Goal: Task Accomplishment & Management: Use online tool/utility

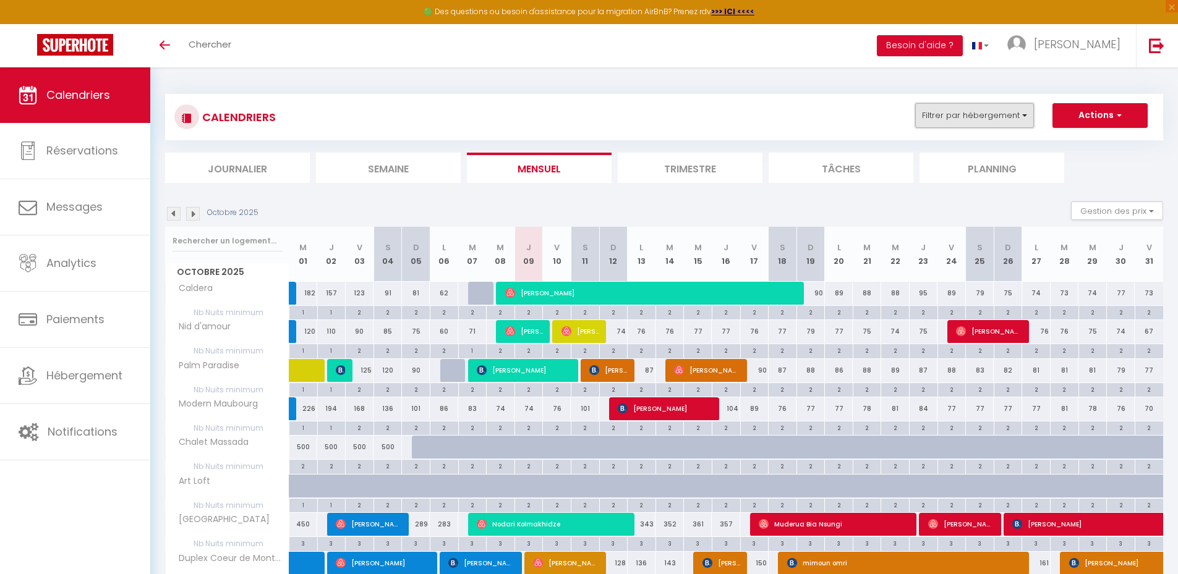
click at [991, 122] on button "Filtrer par hébergement" at bounding box center [974, 115] width 119 height 25
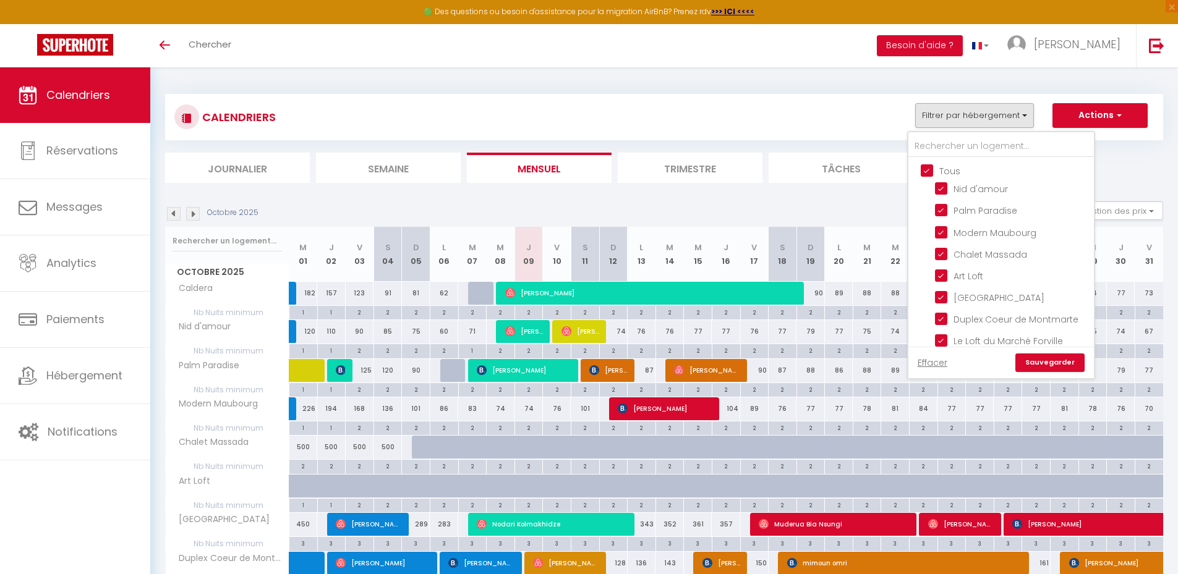
click at [929, 170] on input "Tous" at bounding box center [1014, 170] width 186 height 12
checkbox input "false"
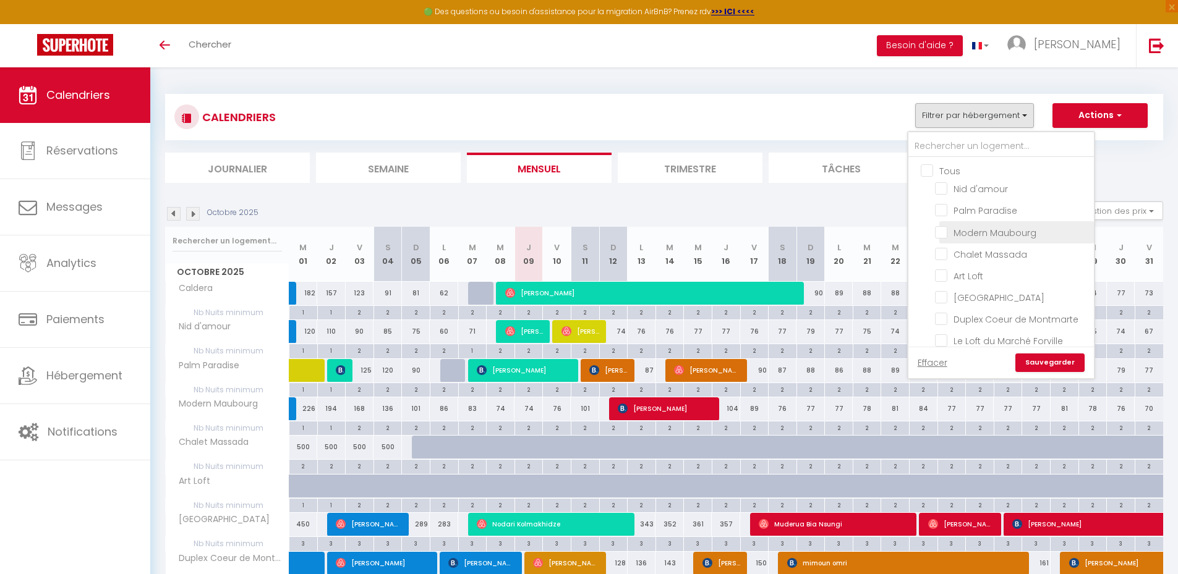
checkbox input "false"
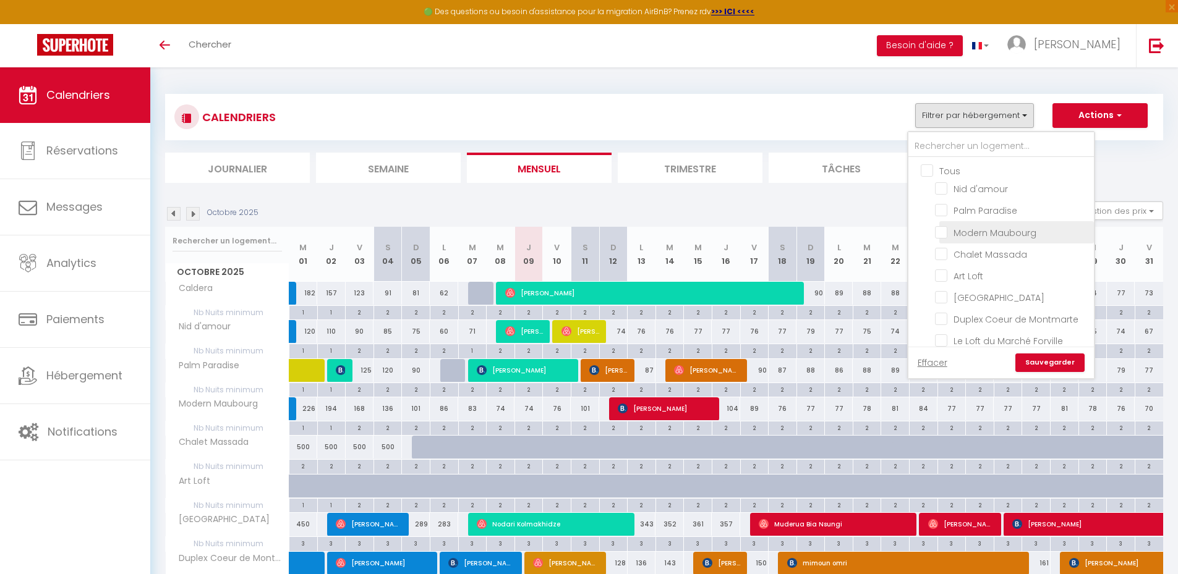
checkbox input "false"
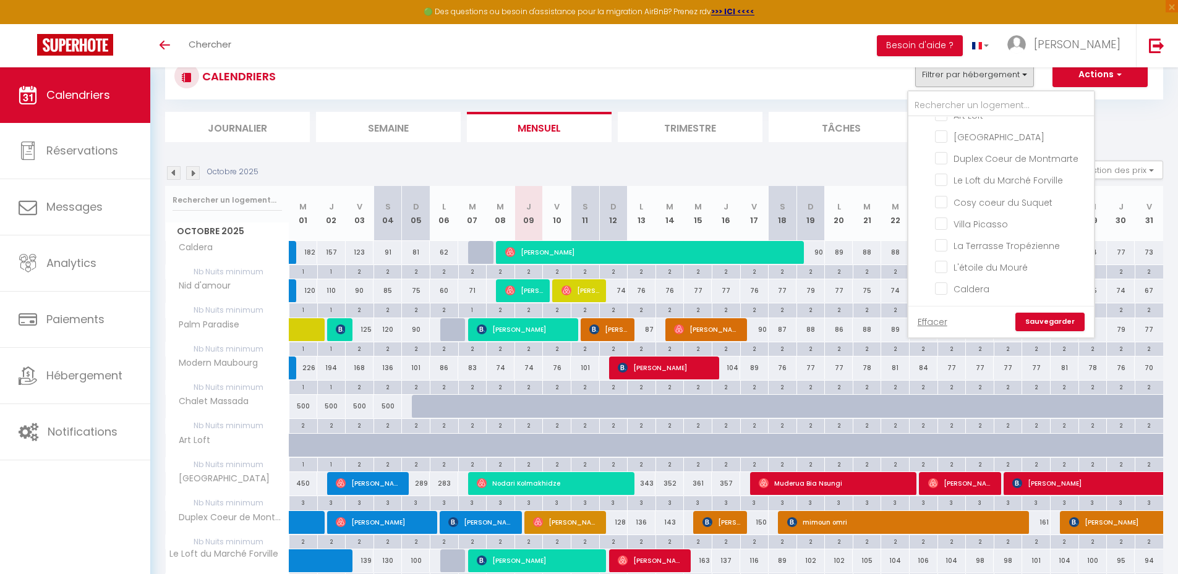
scroll to position [62, 0]
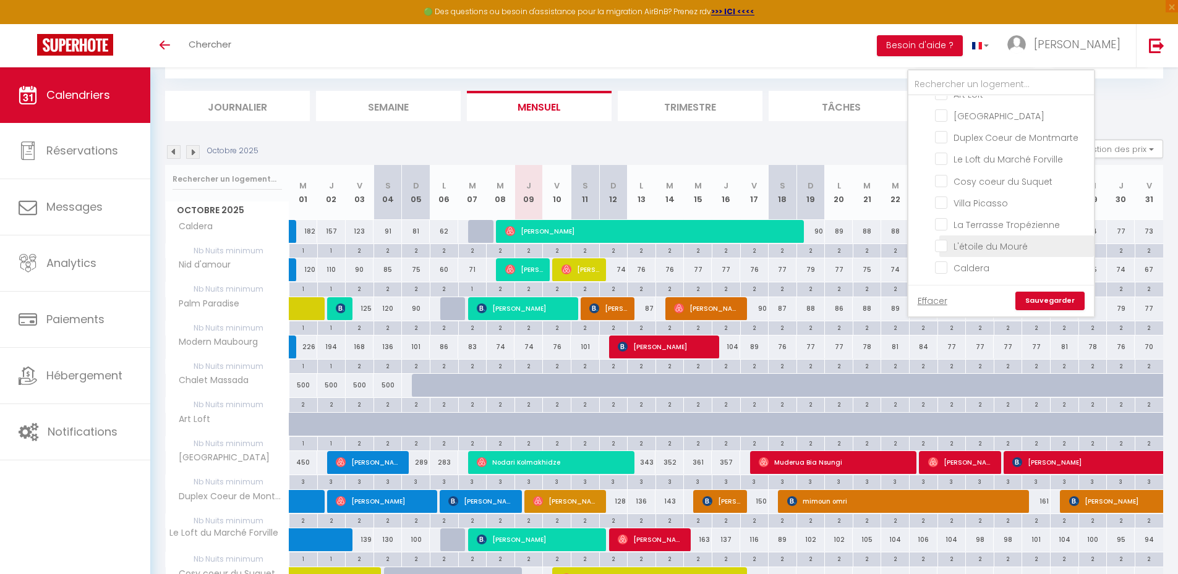
click at [945, 245] on input "L'étoile du Mouré" at bounding box center [1012, 245] width 155 height 12
checkbox input "true"
click at [1058, 299] on link "Sauvegarder" at bounding box center [1049, 301] width 69 height 19
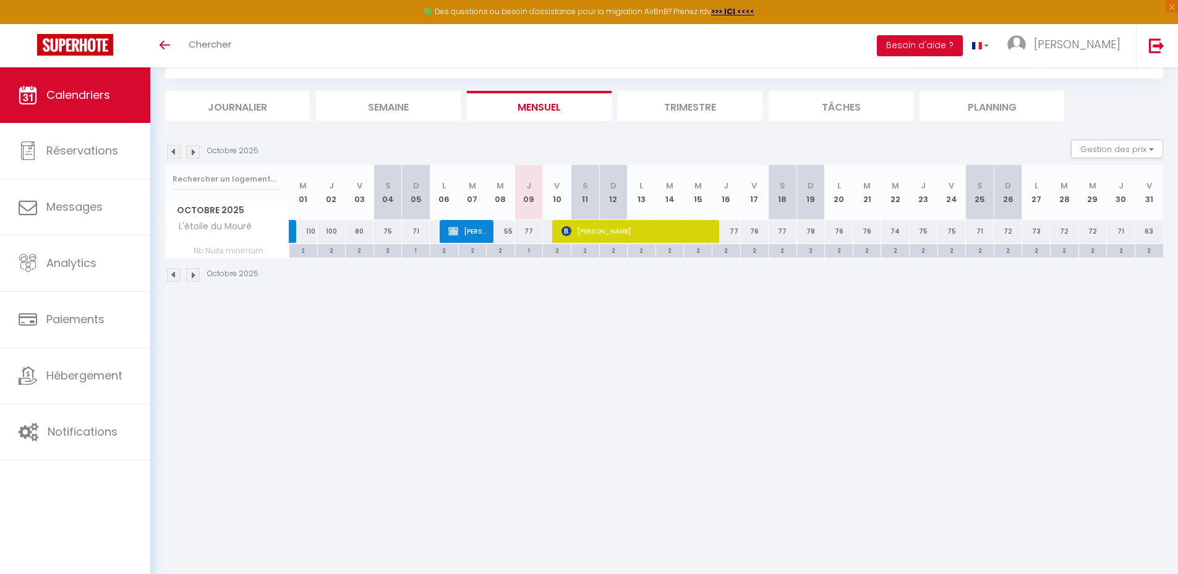
click at [192, 150] on img at bounding box center [193, 152] width 14 height 14
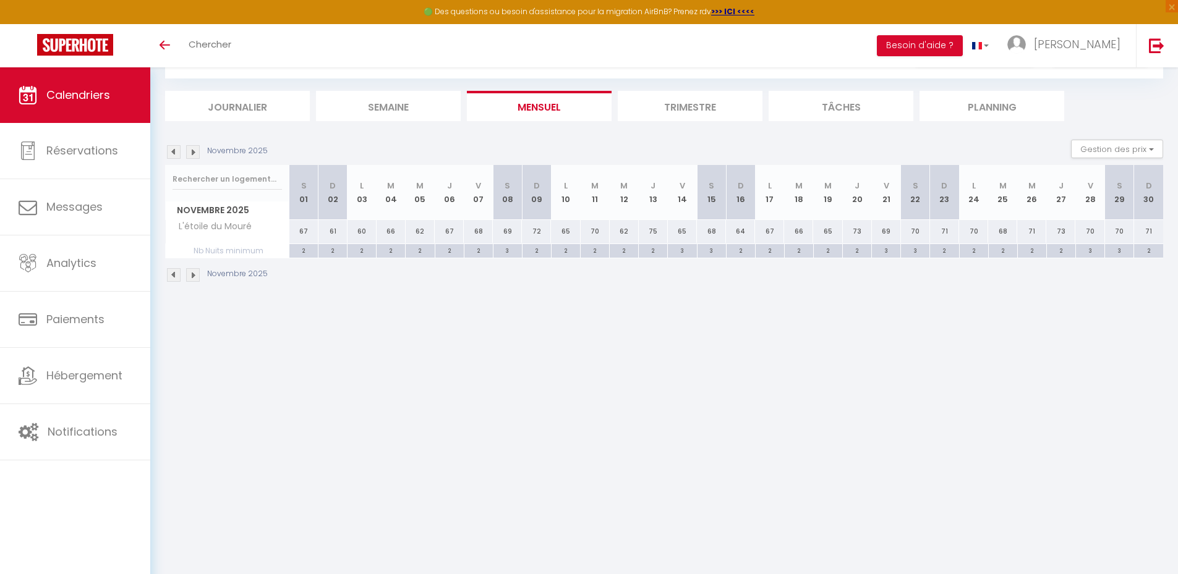
click at [192, 150] on img at bounding box center [193, 152] width 14 height 14
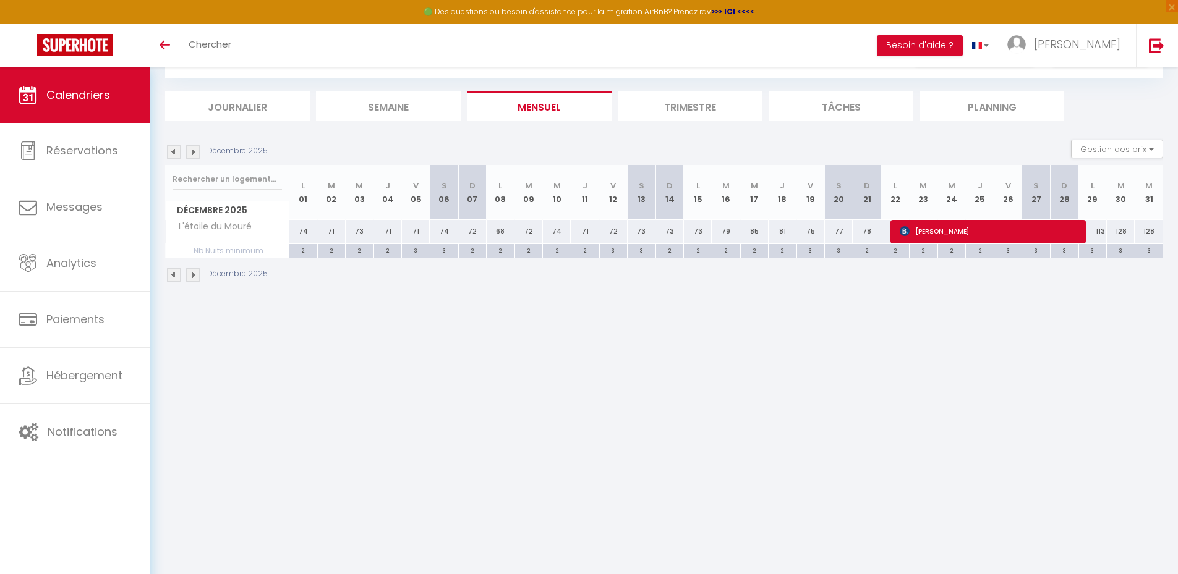
click at [171, 153] on img at bounding box center [174, 152] width 14 height 14
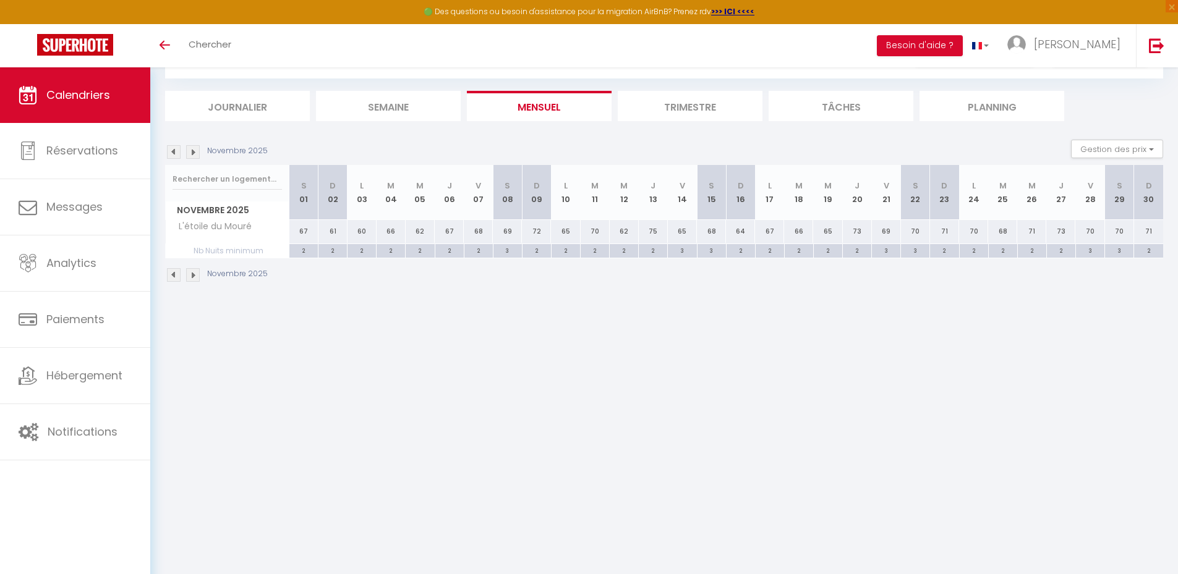
click at [172, 153] on img at bounding box center [174, 152] width 14 height 14
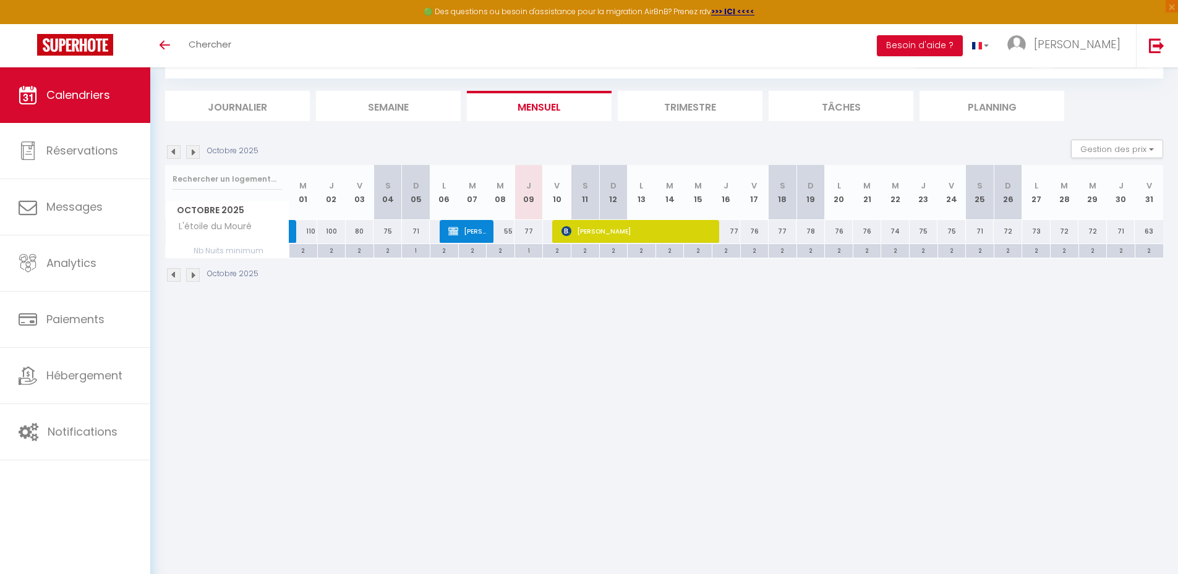
click at [174, 152] on img at bounding box center [174, 152] width 14 height 14
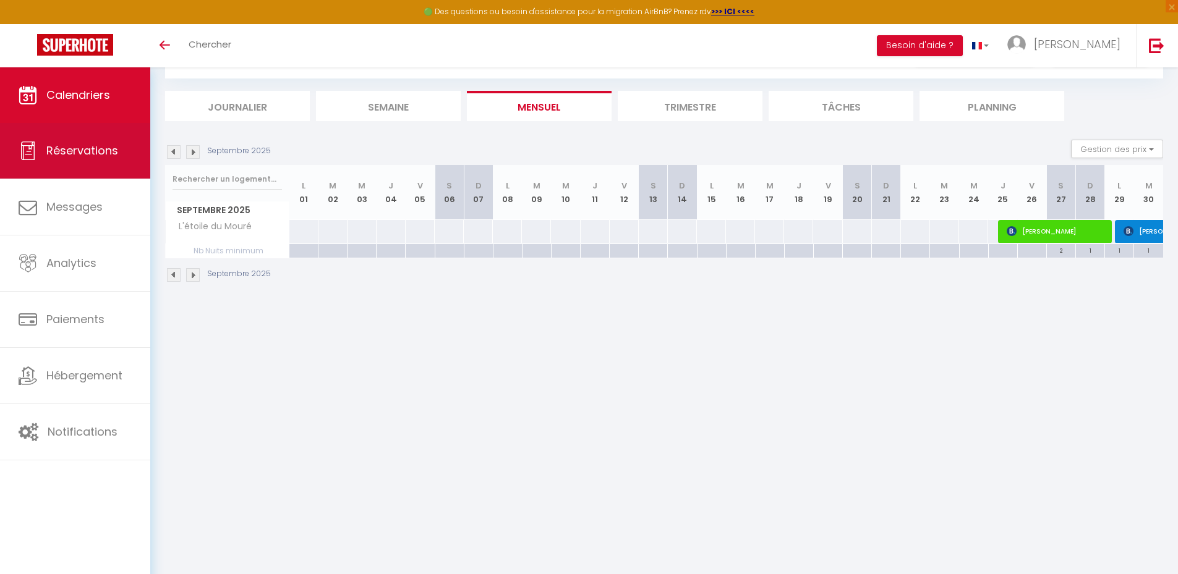
click at [109, 168] on link "Réservations" at bounding box center [75, 151] width 150 height 56
select select "not_cancelled"
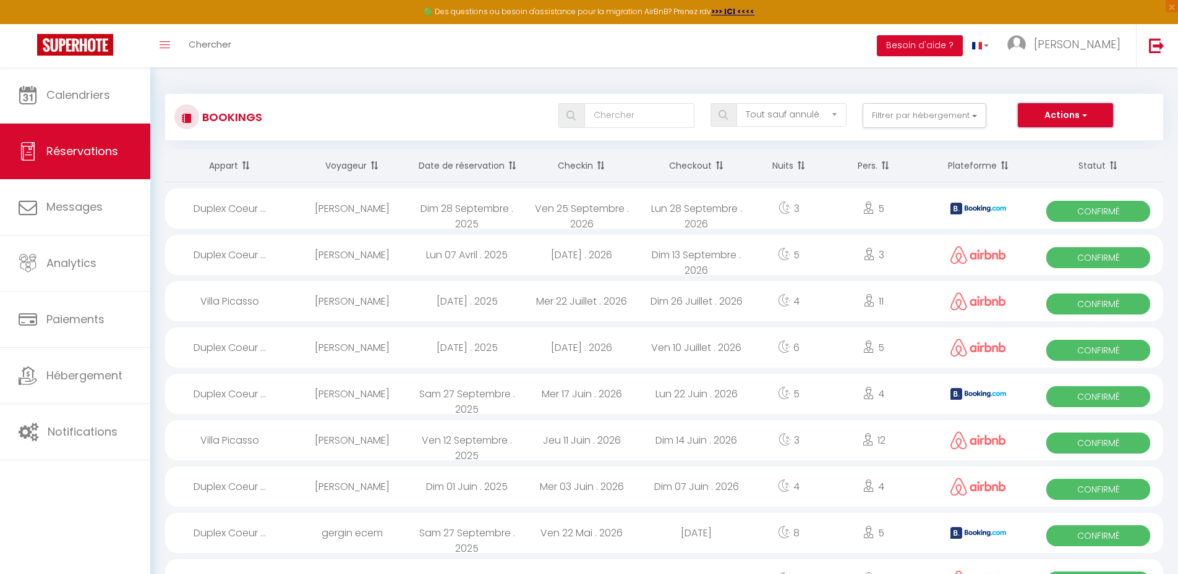
click at [1085, 117] on span "button" at bounding box center [1083, 115] width 7 height 12
click at [1064, 172] on link "Importer les réservations" at bounding box center [1046, 174] width 132 height 16
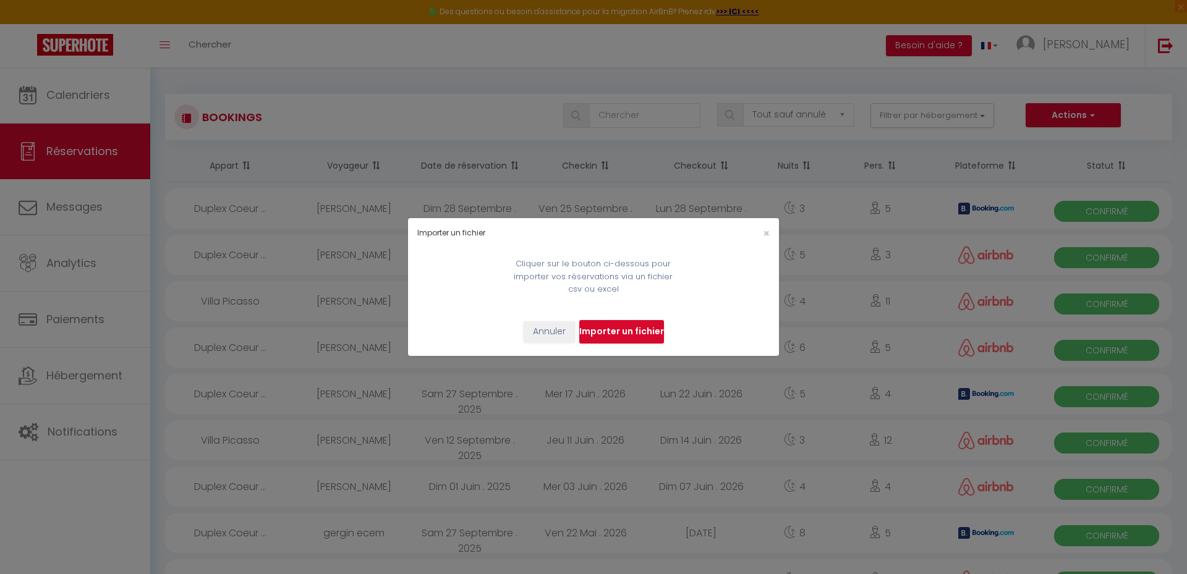
click at [616, 332] on input "file" at bounding box center [621, 331] width 85 height 23
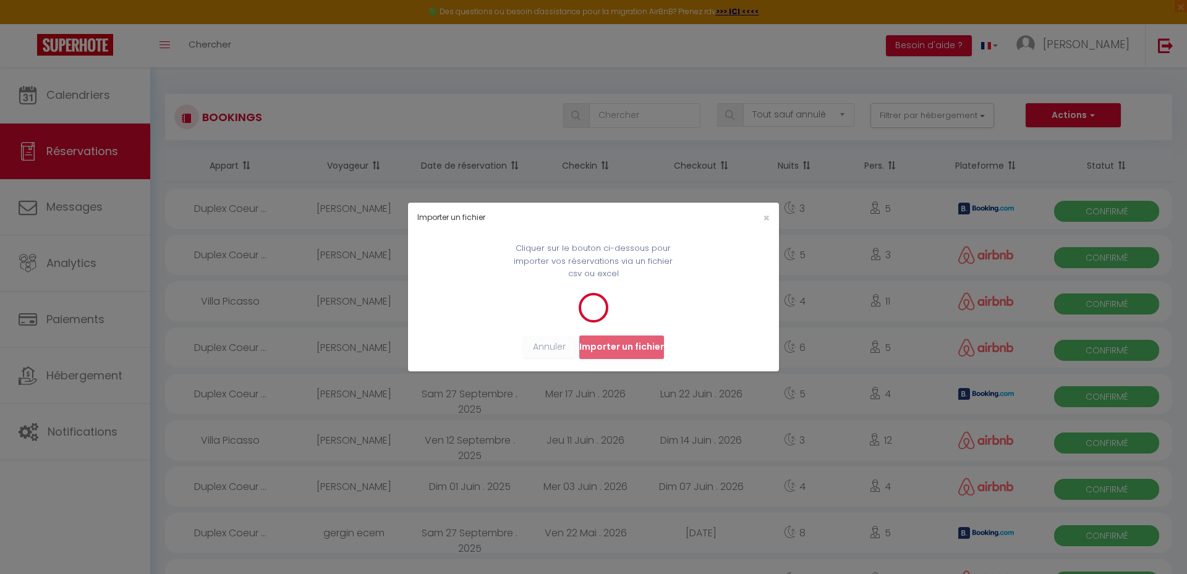
select select
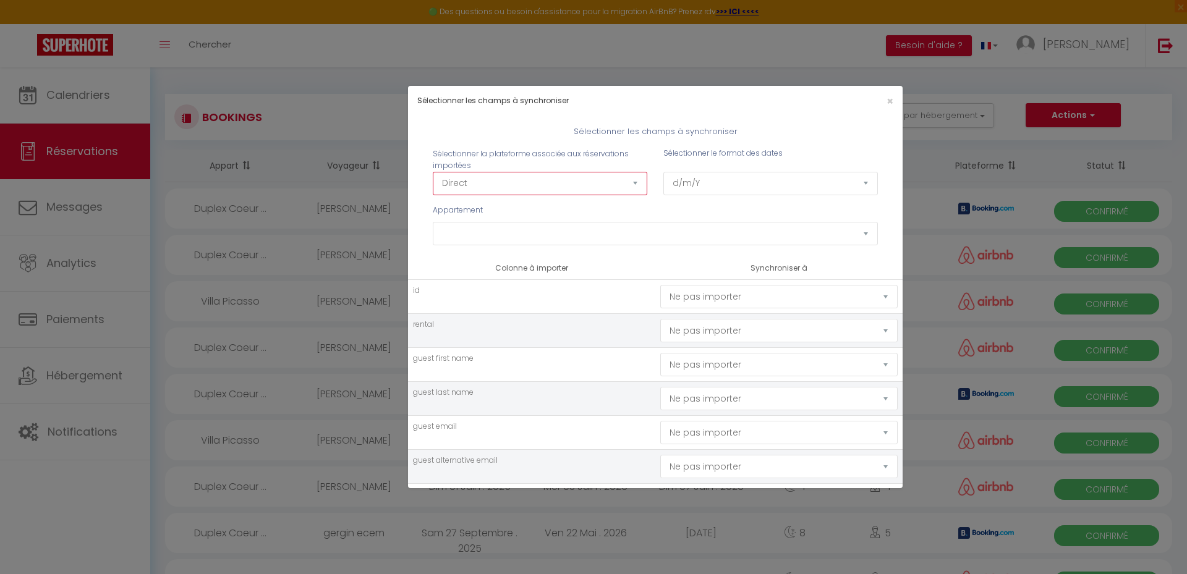
click at [565, 189] on select "Direct [DOMAIN_NAME] [DOMAIN_NAME] Chalet montagne Expedia Gite de [GEOGRAPHIC_…" at bounding box center [540, 183] width 215 height 23
select select "2"
click at [433, 172] on select "Direct [DOMAIN_NAME] [DOMAIN_NAME] Chalet montagne Expedia Gite de [GEOGRAPHIC_…" at bounding box center [540, 183] width 215 height 23
select select
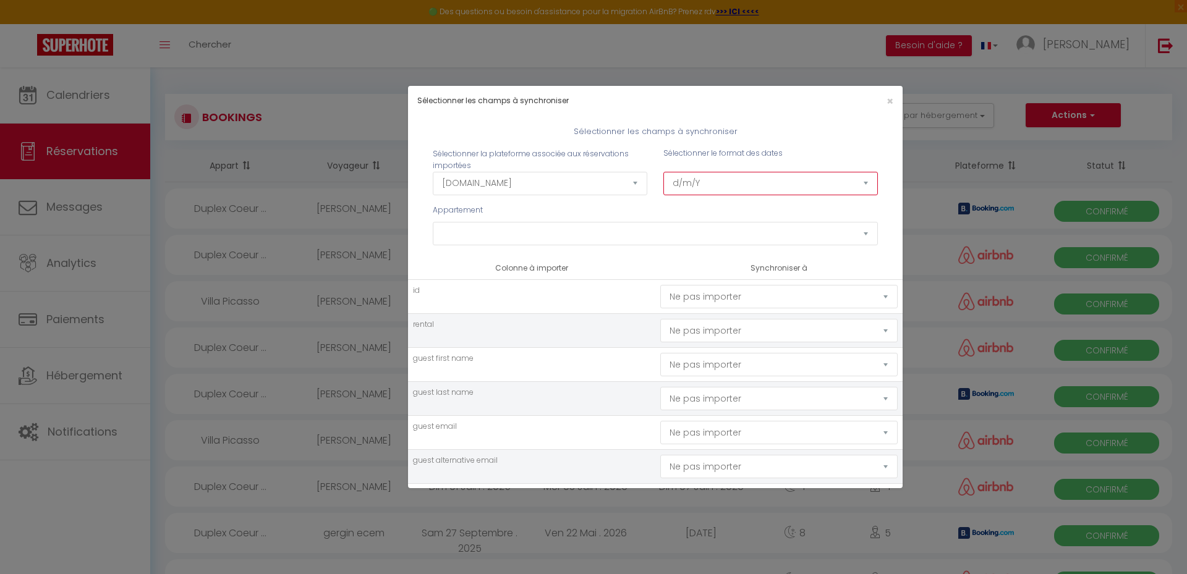
click at [771, 184] on select "d/m/Y m/d/Y d-m-Y m-d-Y Y-m-d" at bounding box center [771, 183] width 215 height 23
select select "Y-m-d"
click at [664, 172] on select "d/m/Y m/d/Y d-m-Y m-d-Y Y-m-d" at bounding box center [771, 183] width 215 height 23
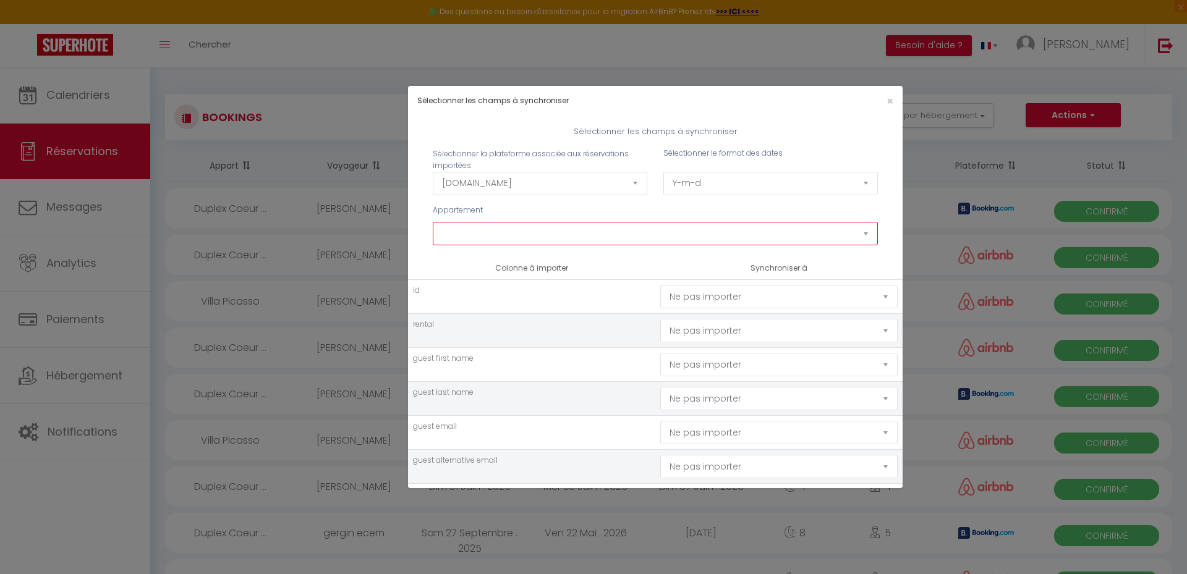
click at [610, 234] on select "Nid d'amour Palm Paradise Modern Maubourg Chalet Massada Art Loft [GEOGRAPHIC_D…" at bounding box center [655, 233] width 445 height 23
select select "77921"
click at [433, 222] on select "Nid d'amour Palm Paradise Modern Maubourg Chalet Massada Art Loft [GEOGRAPHIC_D…" at bounding box center [655, 233] width 445 height 23
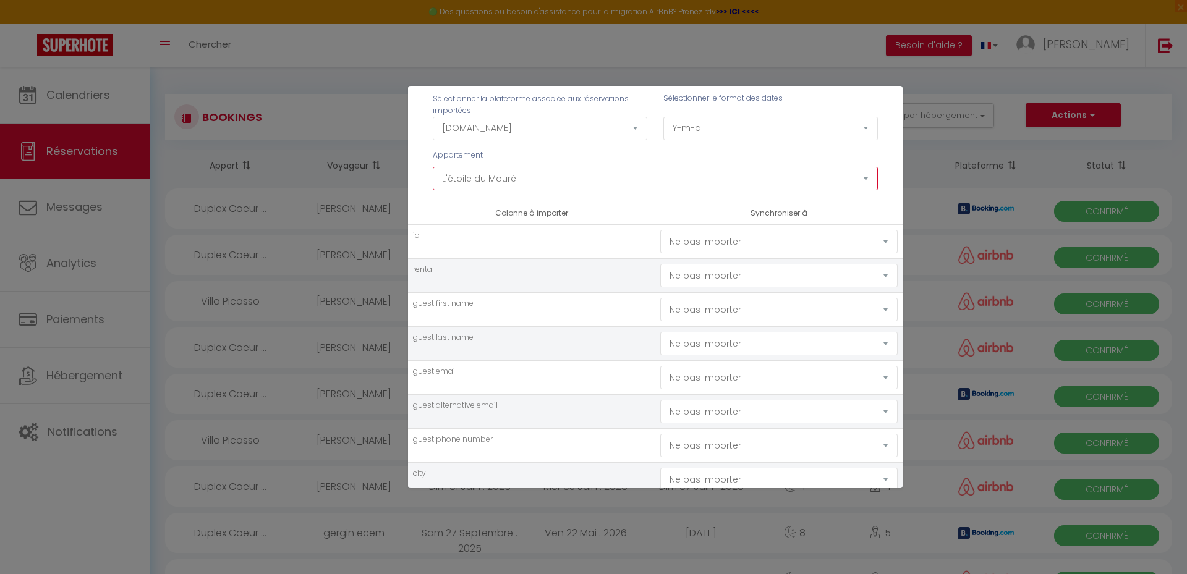
scroll to position [124, 0]
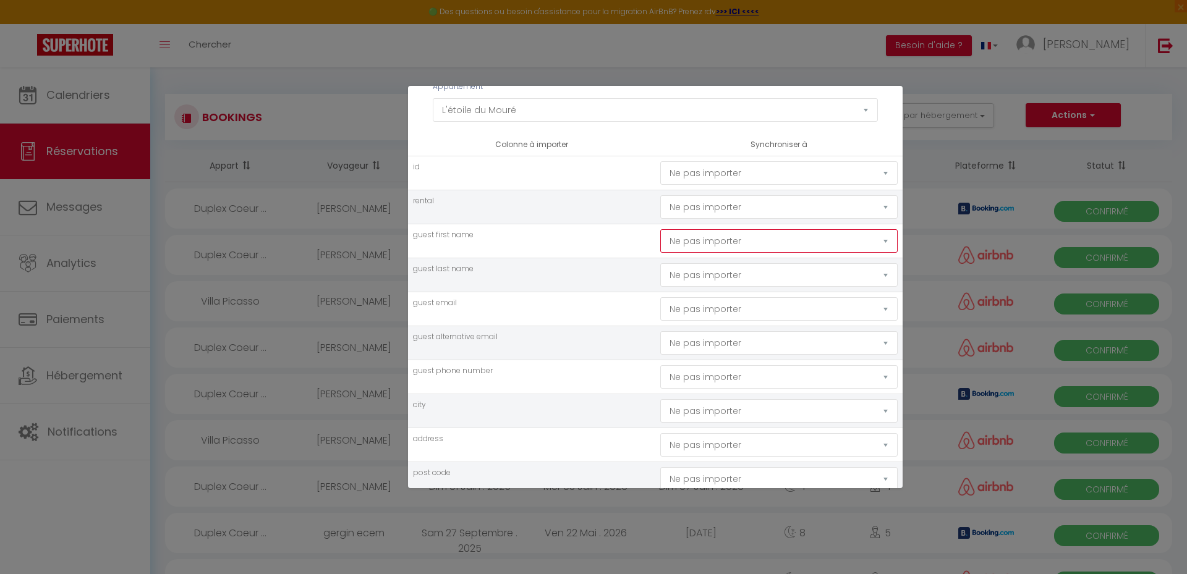
click at [801, 246] on select "Ne pas importer [GEOGRAPHIC_DATA] Nom Email Statut Téléphone Code de confirmati…" at bounding box center [778, 240] width 237 height 23
select select "first_name"
click at [660, 229] on select "Ne pas importer [GEOGRAPHIC_DATA] Nom Email Statut Téléphone Code de confirmati…" at bounding box center [778, 240] width 237 height 23
click at [729, 272] on select "Ne pas importer [GEOGRAPHIC_DATA] Nom Email Statut Téléphone Code de confirmati…" at bounding box center [778, 274] width 237 height 23
click at [660, 263] on select "Ne pas importer [GEOGRAPHIC_DATA] Nom Email Statut Téléphone Code de confirmati…" at bounding box center [778, 274] width 237 height 23
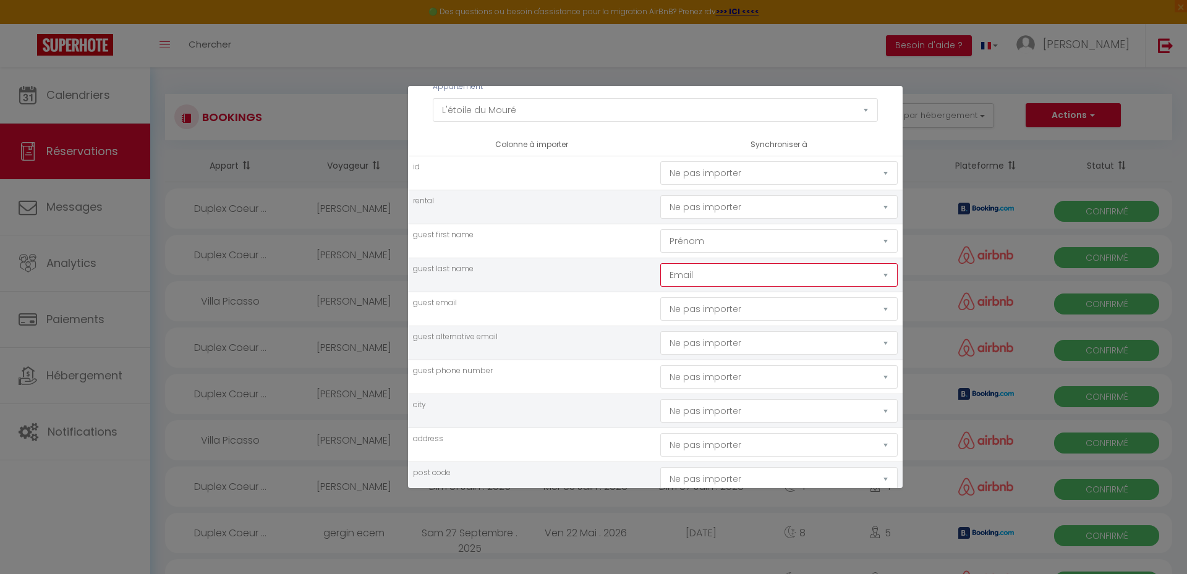
click at [716, 270] on select "Ne pas importer [GEOGRAPHIC_DATA] Nom Email Statut Téléphone Code de confirmati…" at bounding box center [778, 274] width 237 height 23
select select "last_name"
click at [660, 263] on select "Ne pas importer [GEOGRAPHIC_DATA] Nom Email Statut Téléphone Code de confirmati…" at bounding box center [778, 274] width 237 height 23
click at [705, 311] on select "Ne pas importer [GEOGRAPHIC_DATA] Nom Email Statut Téléphone Code de confirmati…" at bounding box center [778, 308] width 237 height 23
select select "email"
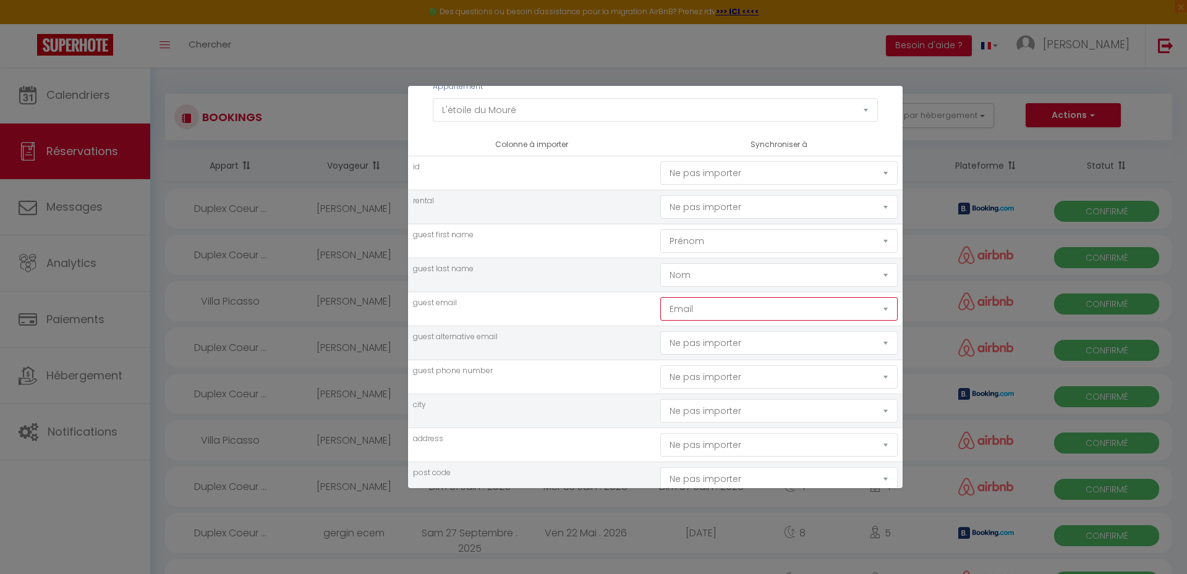
click at [660, 297] on select "Ne pas importer [GEOGRAPHIC_DATA] Nom Email Statut Téléphone Code de confirmati…" at bounding box center [778, 308] width 237 height 23
click at [715, 375] on select "Ne pas importer [GEOGRAPHIC_DATA] Nom Email Statut Téléphone Code de confirmati…" at bounding box center [778, 376] width 237 height 23
select select "phone"
click at [660, 365] on select "Ne pas importer [GEOGRAPHIC_DATA] Nom Email Statut Téléphone Code de confirmati…" at bounding box center [778, 376] width 237 height 23
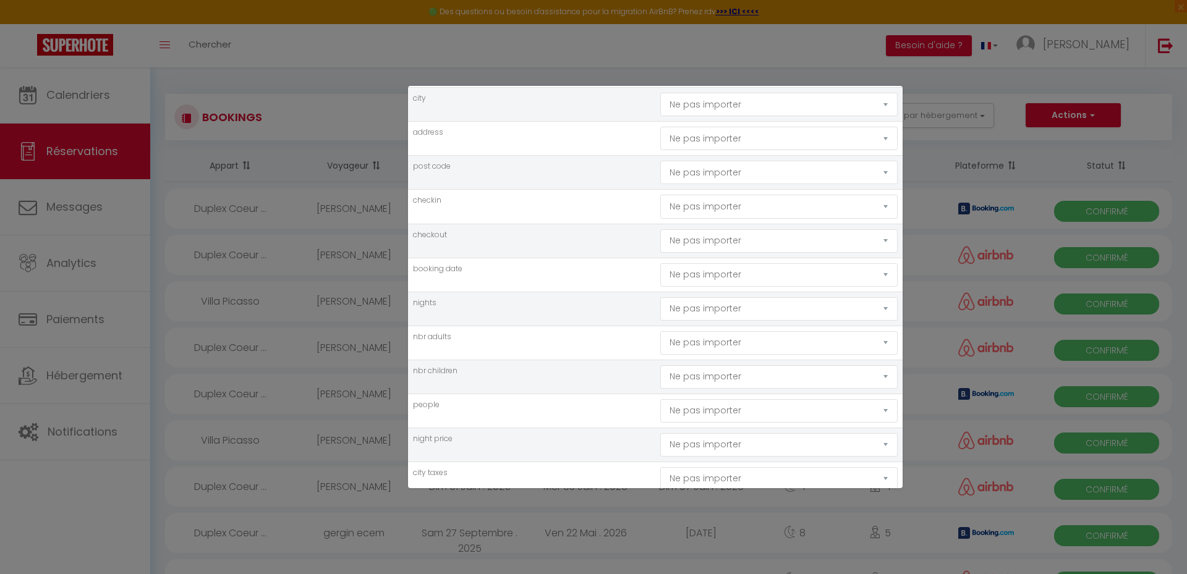
scroll to position [433, 0]
click at [730, 199] on select "Ne pas importer [GEOGRAPHIC_DATA] Nom Email Statut Téléphone Code de confirmati…" at bounding box center [778, 203] width 237 height 23
select select "checking"
click at [660, 192] on select "Ne pas importer [GEOGRAPHIC_DATA] Nom Email Statut Téléphone Code de confirmati…" at bounding box center [778, 203] width 237 height 23
click at [707, 236] on select "Ne pas importer [GEOGRAPHIC_DATA] Nom Email Statut Téléphone Code de confirmati…" at bounding box center [778, 238] width 237 height 23
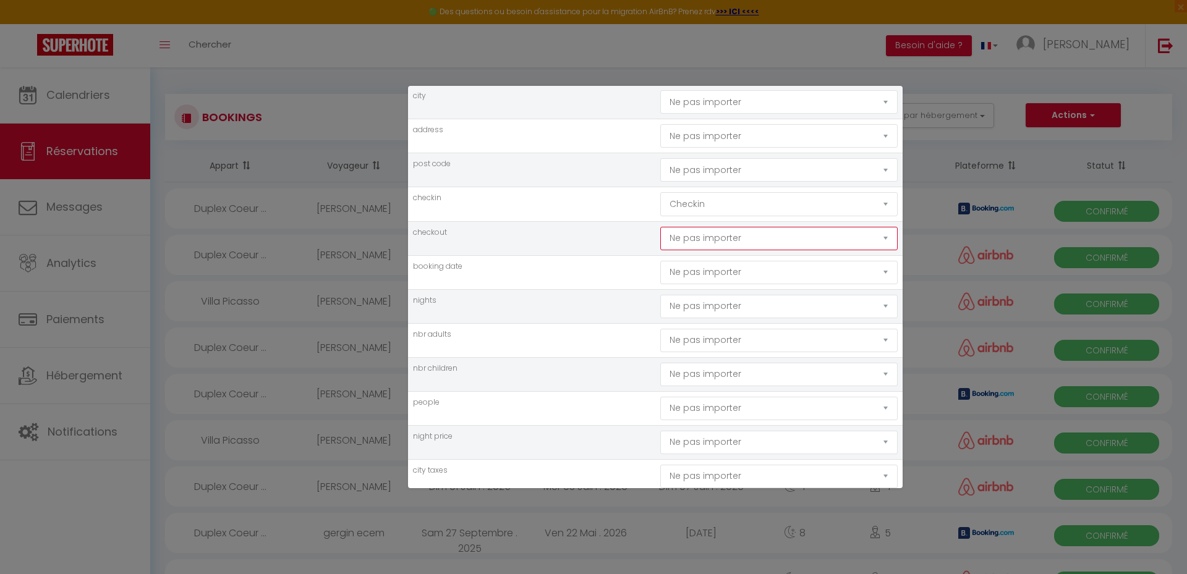
select select "checkout"
click at [660, 227] on select "Ne pas importer [GEOGRAPHIC_DATA] Nom Email Statut Téléphone Code de confirmati…" at bounding box center [778, 238] width 237 height 23
click at [711, 274] on select "Ne pas importer [GEOGRAPHIC_DATA] Nom Email Statut Téléphone Code de confirmati…" at bounding box center [778, 272] width 237 height 23
select select "booking_date"
click at [660, 261] on select "Ne pas importer [GEOGRAPHIC_DATA] Nom Email Statut Téléphone Code de confirmati…" at bounding box center [778, 272] width 237 height 23
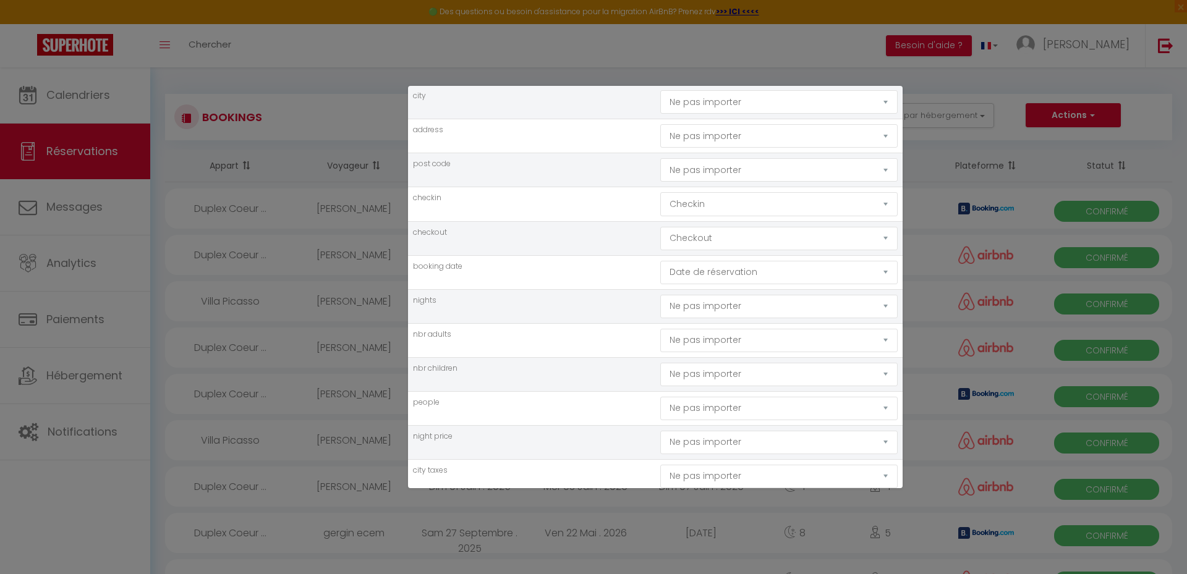
click at [539, 315] on td "nights" at bounding box center [531, 306] width 247 height 34
click at [721, 338] on select "Ne pas importer [GEOGRAPHIC_DATA] Nom Email Statut Téléphone Code de confirmati…" at bounding box center [778, 340] width 237 height 23
select select "nbr_adults"
click at [660, 329] on select "Ne pas importer [GEOGRAPHIC_DATA] Nom Email Statut Téléphone Code de confirmati…" at bounding box center [778, 340] width 237 height 23
click at [720, 369] on select "Ne pas importer [GEOGRAPHIC_DATA] Nom Email Statut Téléphone Code de confirmati…" at bounding box center [778, 374] width 237 height 23
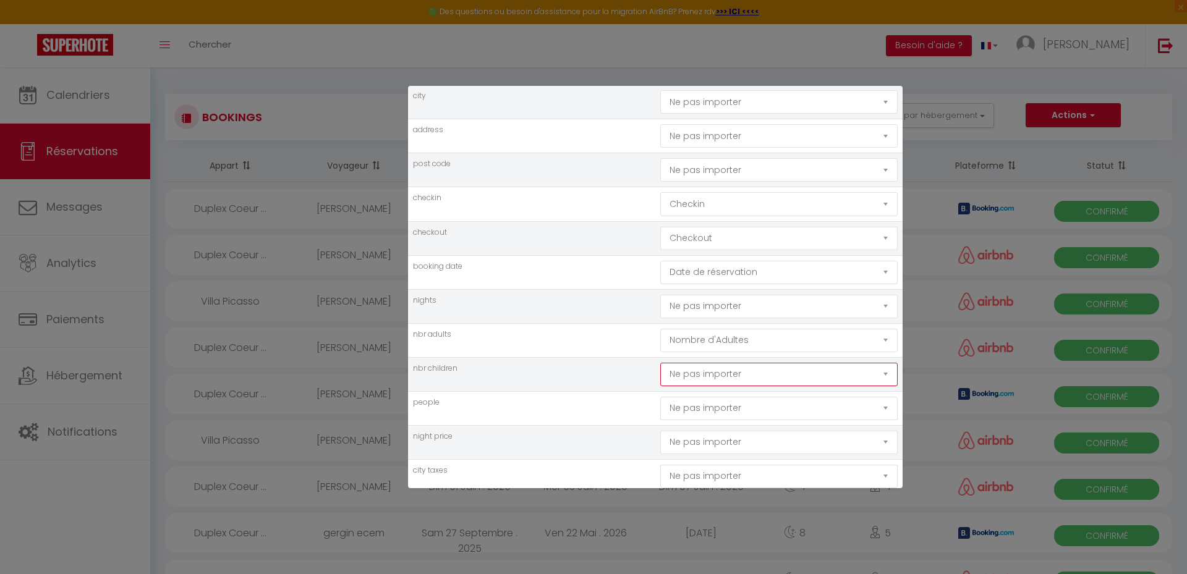
select select "nbr_children"
click at [660, 363] on select "Ne pas importer [GEOGRAPHIC_DATA] Nom Email Statut Téléphone Code de confirmati…" at bounding box center [778, 374] width 237 height 23
click at [564, 400] on td "people" at bounding box center [531, 408] width 247 height 34
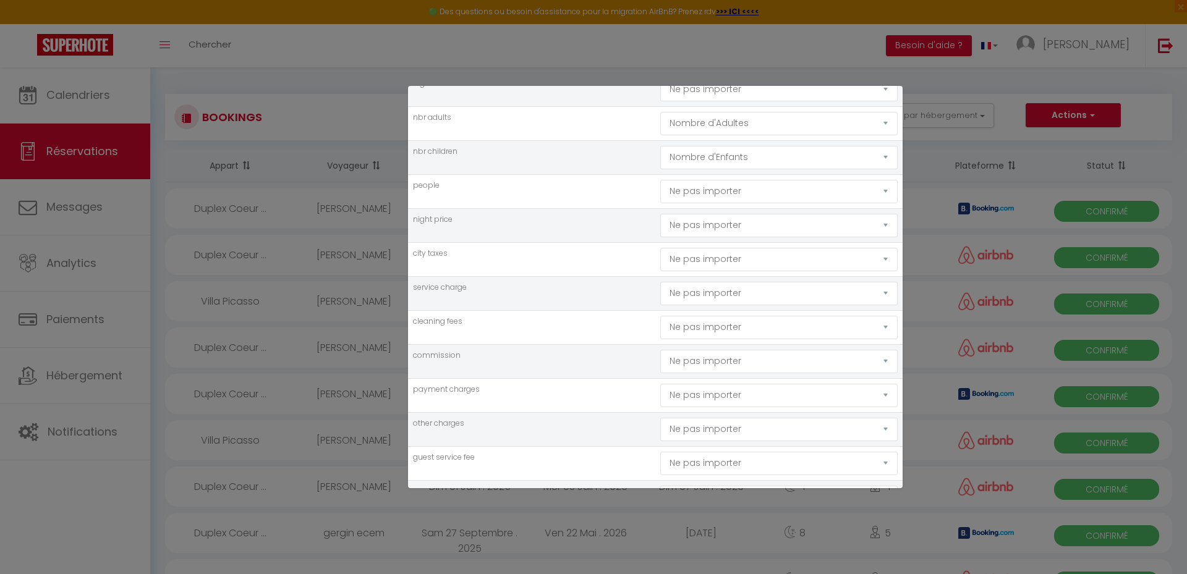
scroll to position [680, 0]
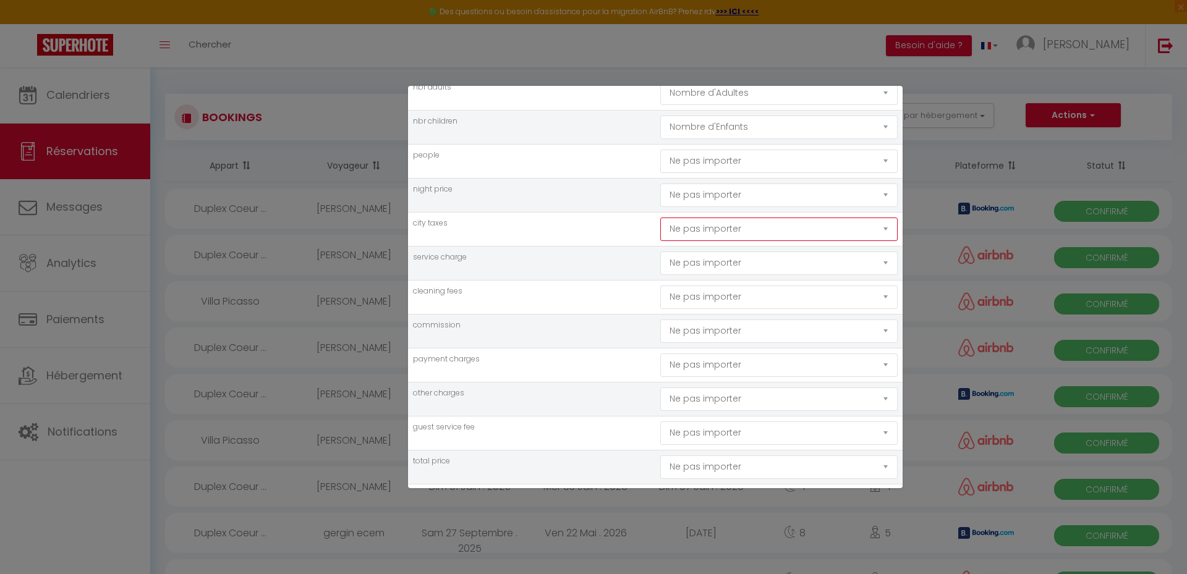
click at [705, 231] on select "Ne pas importer [GEOGRAPHIC_DATA] Nom Email Statut Téléphone Code de confirmati…" at bounding box center [778, 229] width 237 height 23
select select "city_taxes"
click at [660, 218] on select "Ne pas importer [GEOGRAPHIC_DATA] Nom Email Statut Téléphone Code de confirmati…" at bounding box center [778, 229] width 237 height 23
click at [716, 296] on select "Ne pas importer [GEOGRAPHIC_DATA] Nom Email Statut Téléphone Code de confirmati…" at bounding box center [778, 297] width 237 height 23
select select "cleaning"
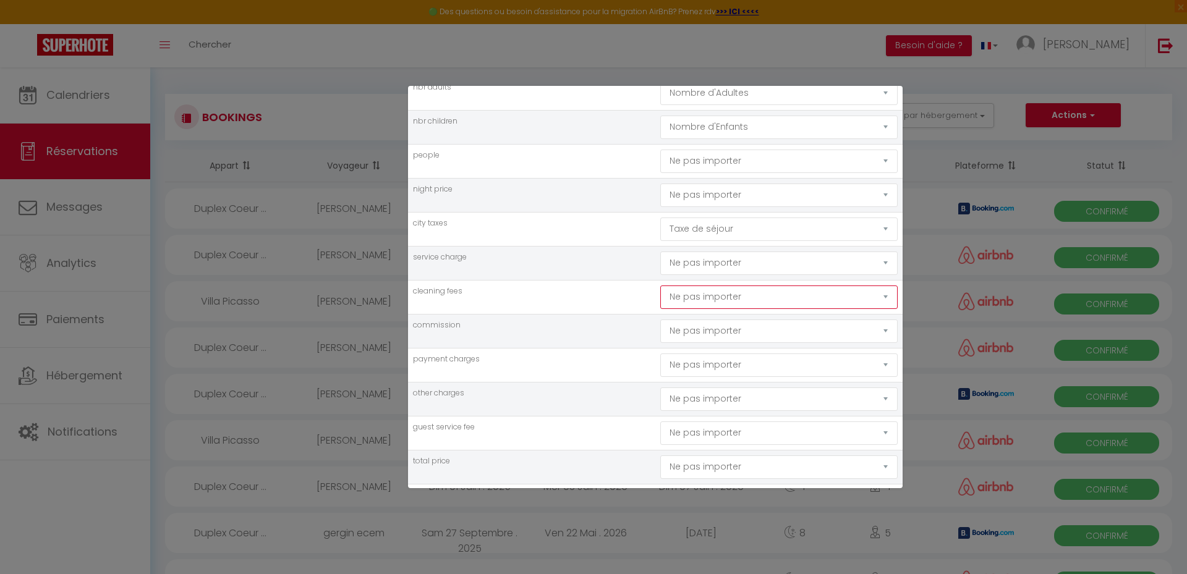
click at [660, 286] on select "Ne pas importer [GEOGRAPHIC_DATA] Nom Email Statut Téléphone Code de confirmati…" at bounding box center [778, 297] width 237 height 23
click at [591, 339] on td "commission" at bounding box center [531, 331] width 247 height 34
click at [695, 332] on select "Ne pas importer [GEOGRAPHIC_DATA] Nom Email Statut Téléphone Code de confirmati…" at bounding box center [778, 331] width 237 height 23
select select "commission"
click at [660, 320] on select "Ne pas importer [GEOGRAPHIC_DATA] Nom Email Statut Téléphone Code de confirmati…" at bounding box center [778, 331] width 237 height 23
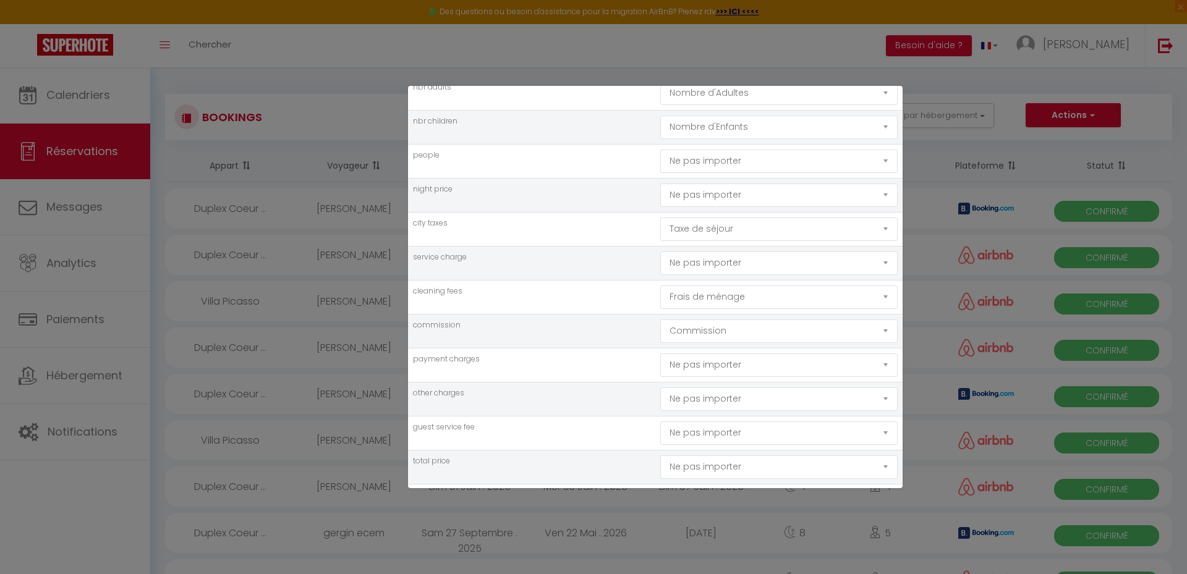
click at [556, 388] on td "other charges" at bounding box center [531, 399] width 247 height 34
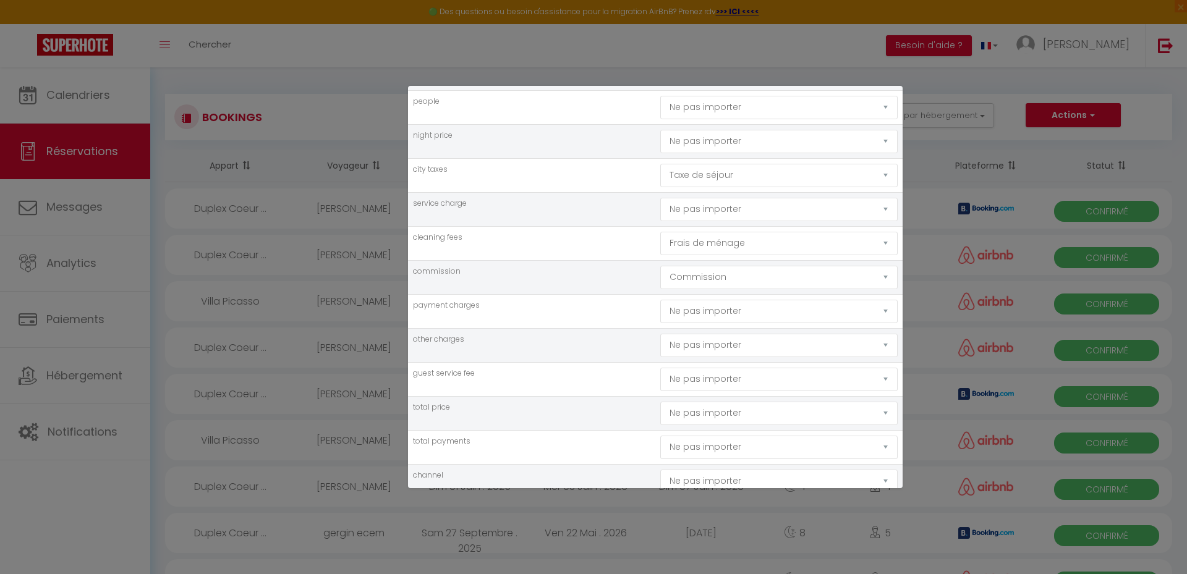
scroll to position [866, 0]
click at [731, 286] on select "Ne pas importer [GEOGRAPHIC_DATA] Nom Email Statut Téléphone Code de confirmati…" at bounding box center [778, 281] width 237 height 23
select select "price"
click at [660, 270] on select "Ne pas importer [GEOGRAPHIC_DATA] Nom Email Statut Téléphone Code de confirmati…" at bounding box center [778, 281] width 237 height 23
click at [537, 320] on td "total payments" at bounding box center [531, 316] width 247 height 34
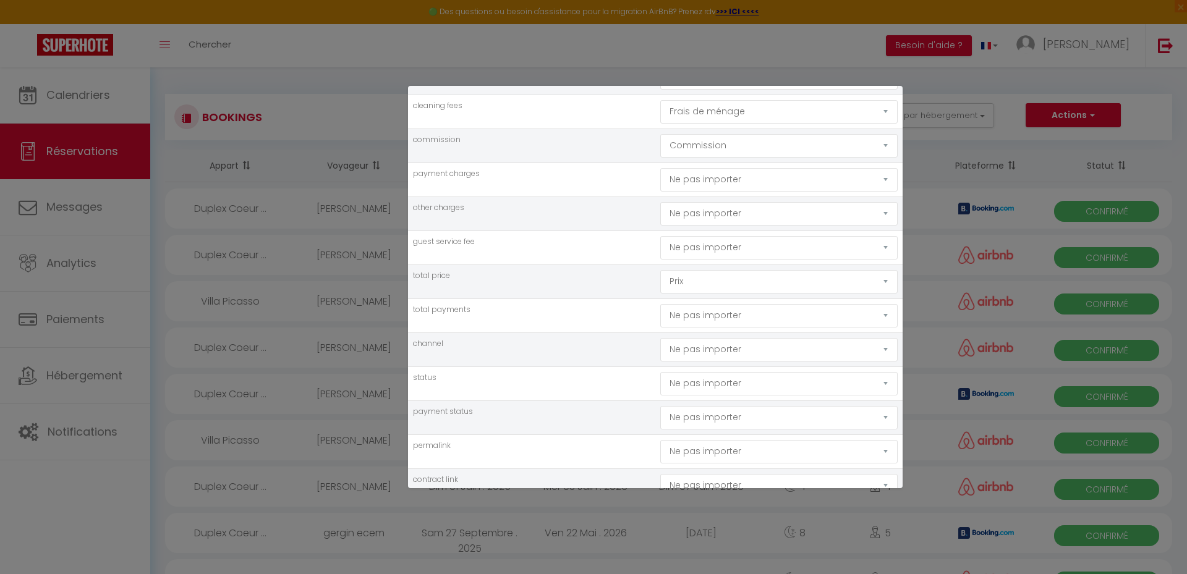
click at [573, 369] on td "status" at bounding box center [531, 384] width 247 height 34
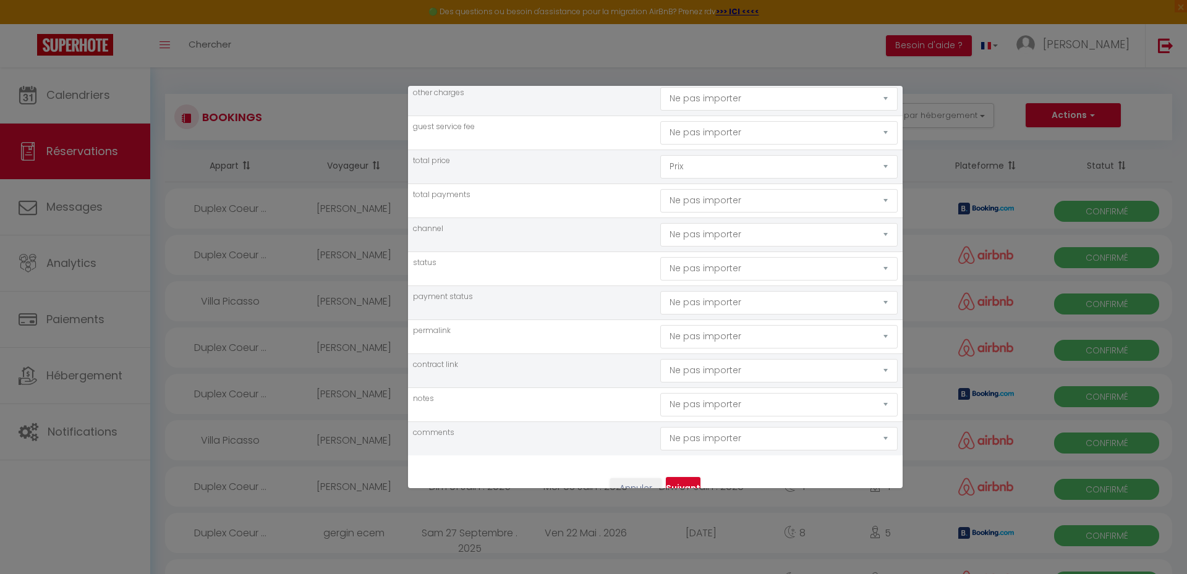
scroll to position [1005, 0]
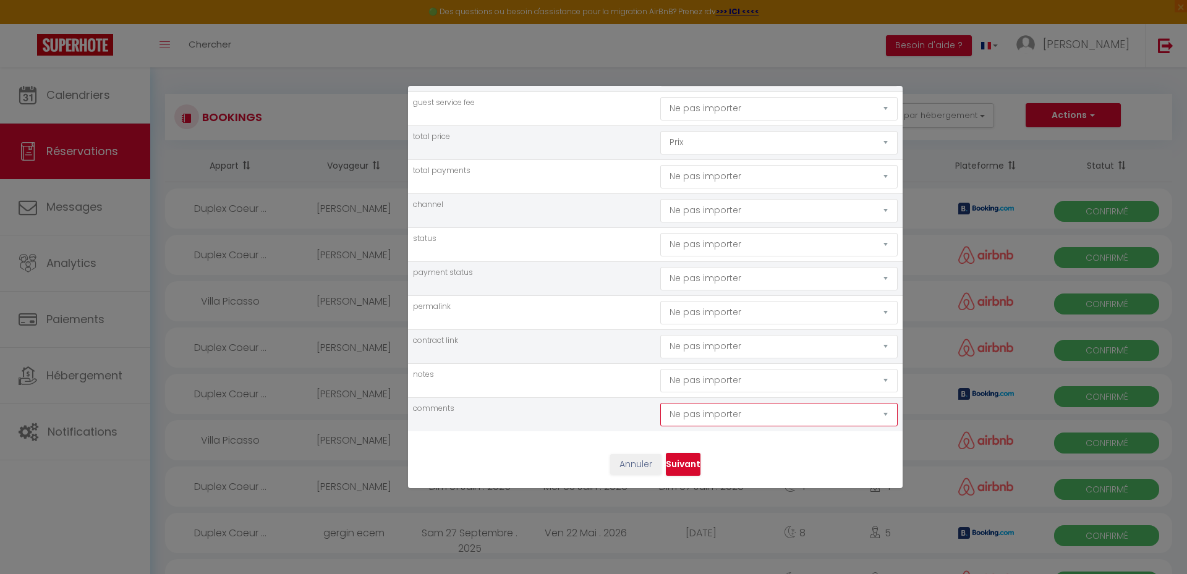
click at [716, 416] on select "Ne pas importer [GEOGRAPHIC_DATA] Nom Email Statut Téléphone Code de confirmati…" at bounding box center [778, 414] width 237 height 23
select select "notes"
click at [660, 403] on select "Ne pas importer [GEOGRAPHIC_DATA] Nom Email Statut Téléphone Code de confirmati…" at bounding box center [778, 414] width 237 height 23
click at [508, 333] on td "contract link" at bounding box center [531, 347] width 247 height 34
click at [670, 465] on button "Suivant" at bounding box center [683, 464] width 35 height 23
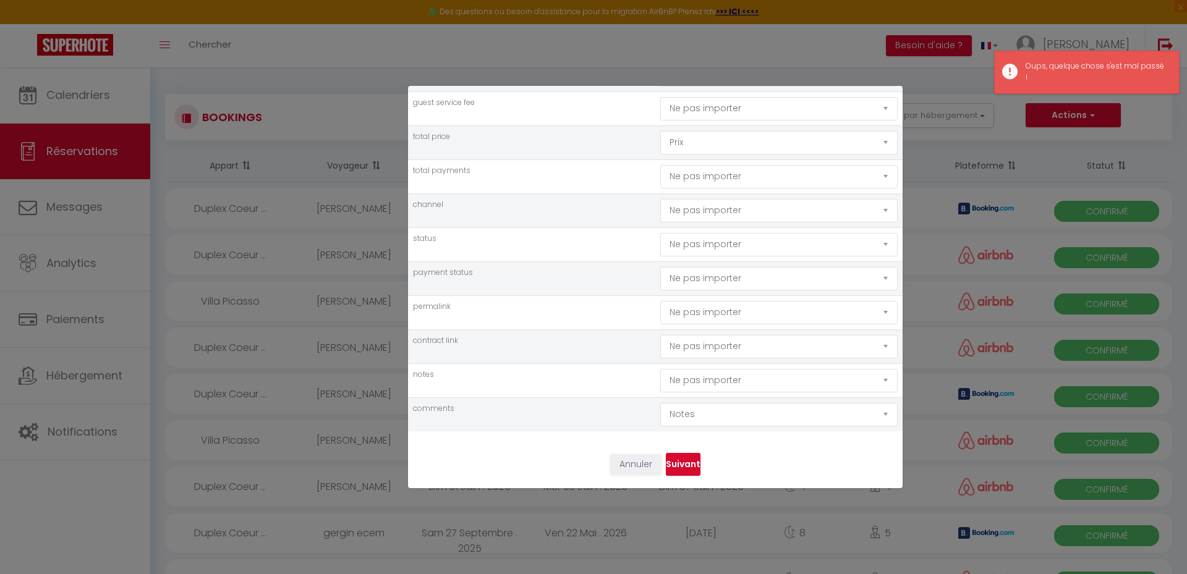
click at [554, 382] on td "notes" at bounding box center [531, 381] width 247 height 34
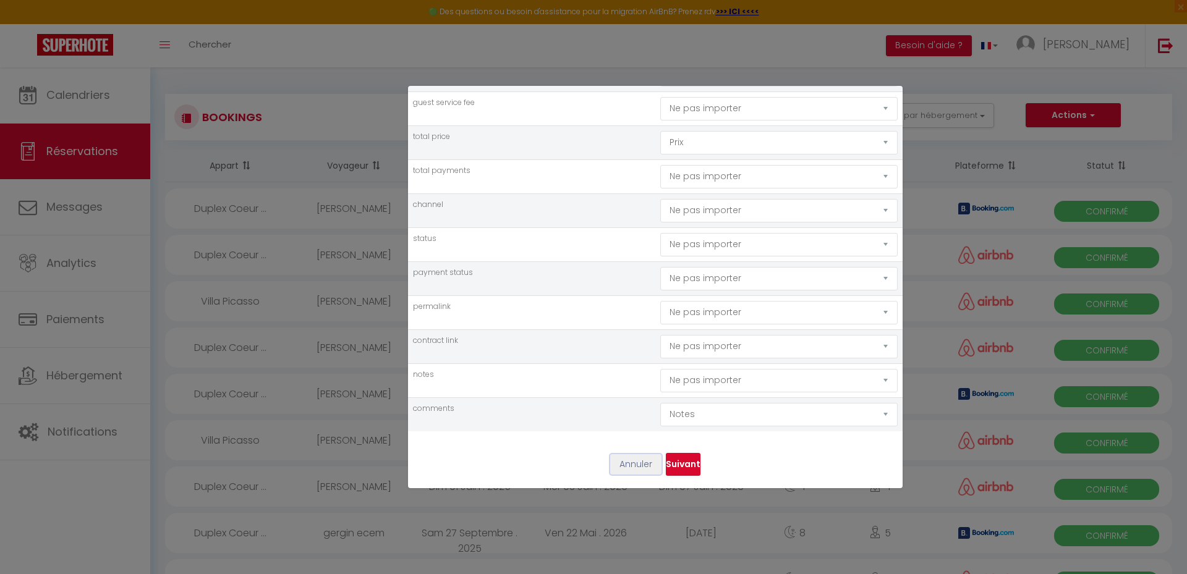
click at [625, 466] on button "Annuler" at bounding box center [635, 465] width 51 height 21
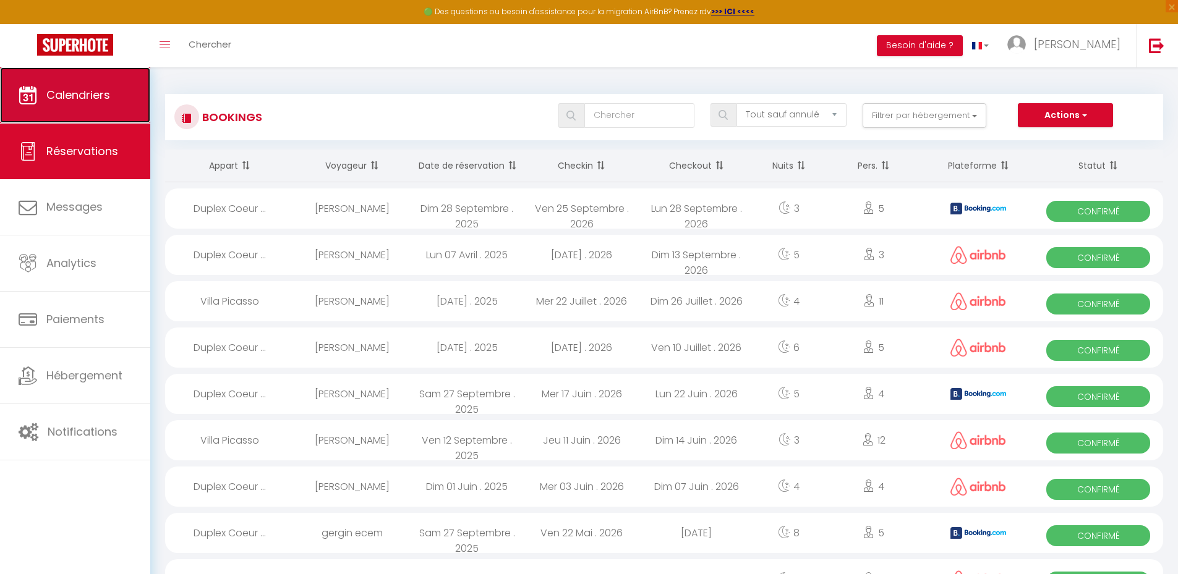
click at [100, 87] on span "Calendriers" at bounding box center [78, 94] width 64 height 15
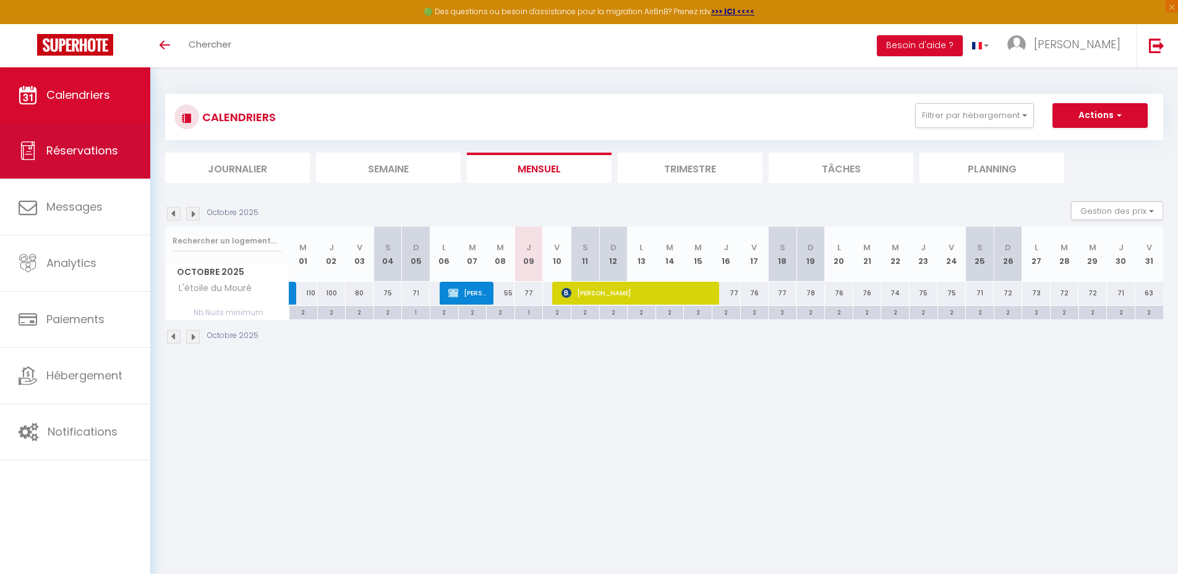
click at [48, 145] on span "Réservations" at bounding box center [82, 150] width 72 height 15
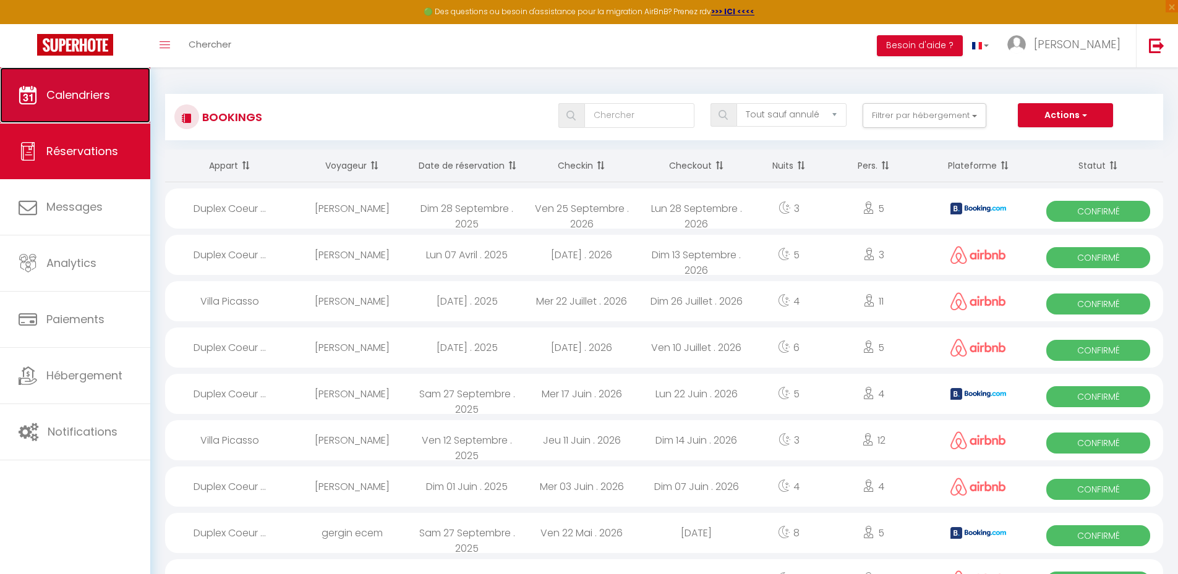
click at [45, 97] on link "Calendriers" at bounding box center [75, 95] width 150 height 56
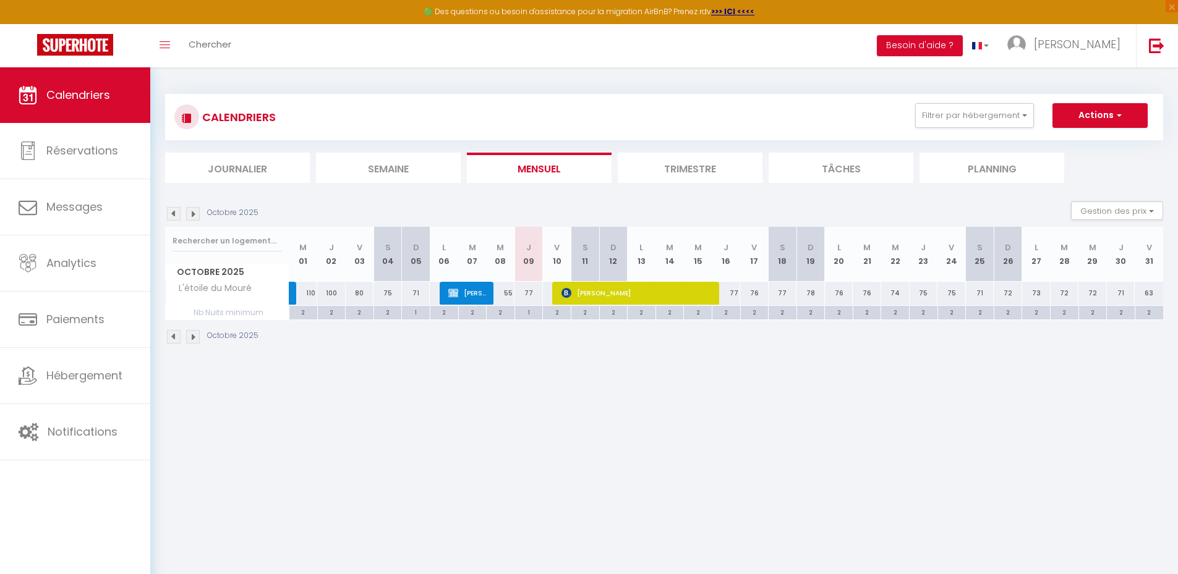
click at [175, 216] on img at bounding box center [174, 214] width 14 height 14
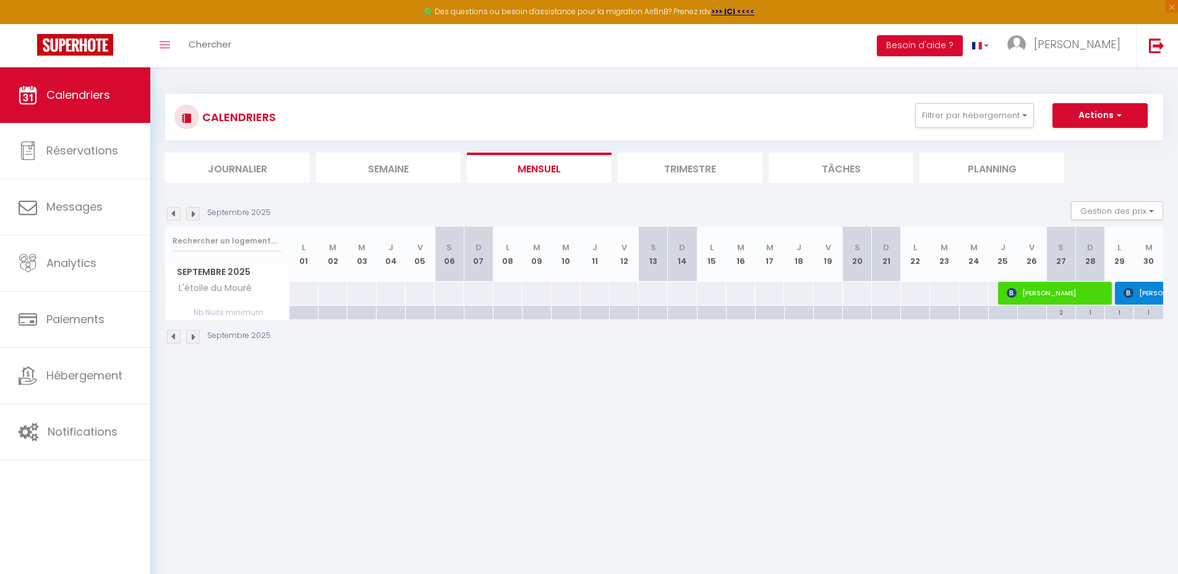
click at [175, 216] on img at bounding box center [174, 214] width 14 height 14
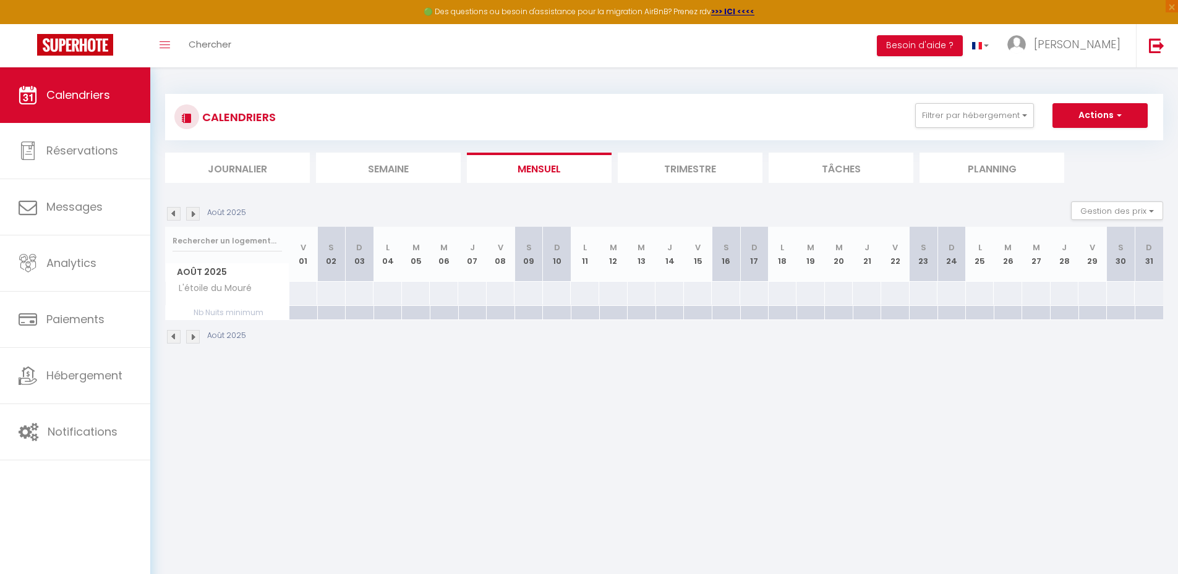
click at [175, 216] on img at bounding box center [174, 214] width 14 height 14
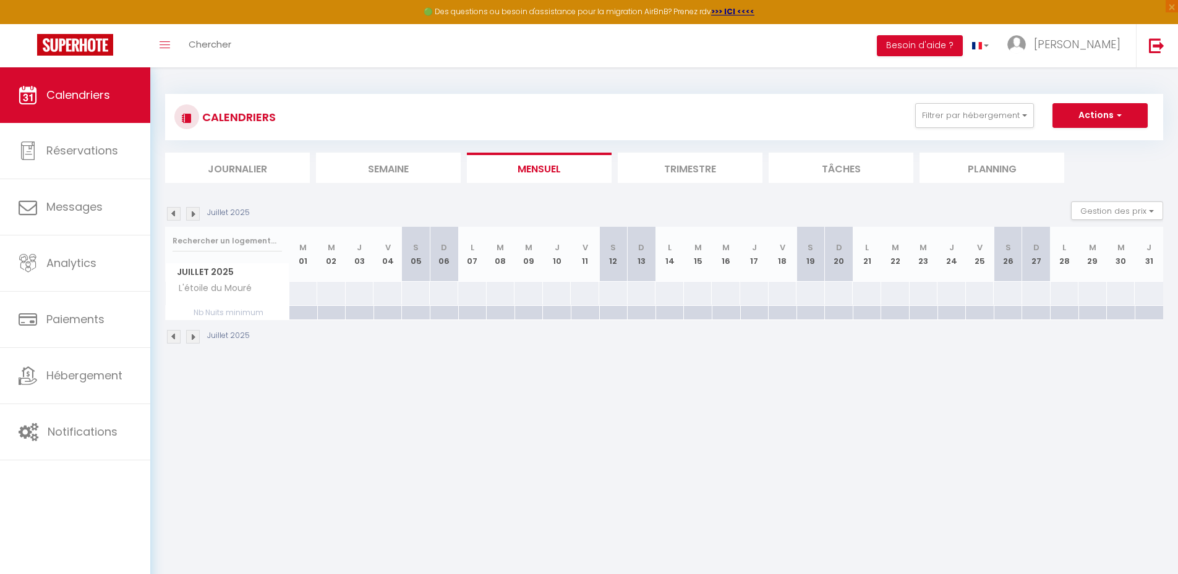
click at [190, 216] on img at bounding box center [193, 214] width 14 height 14
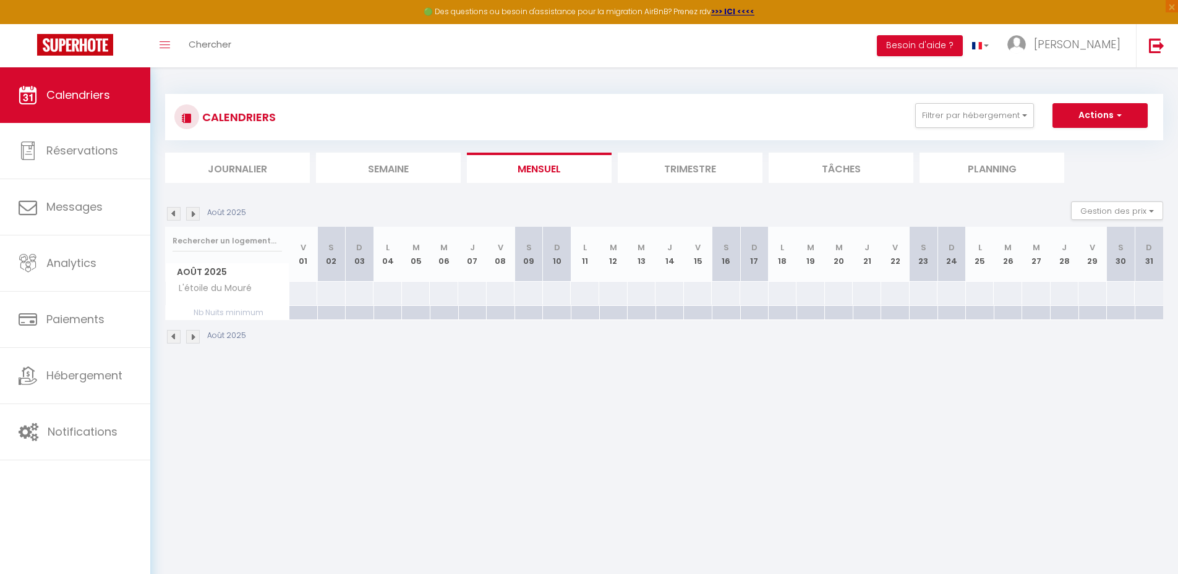
click at [190, 216] on img at bounding box center [193, 214] width 14 height 14
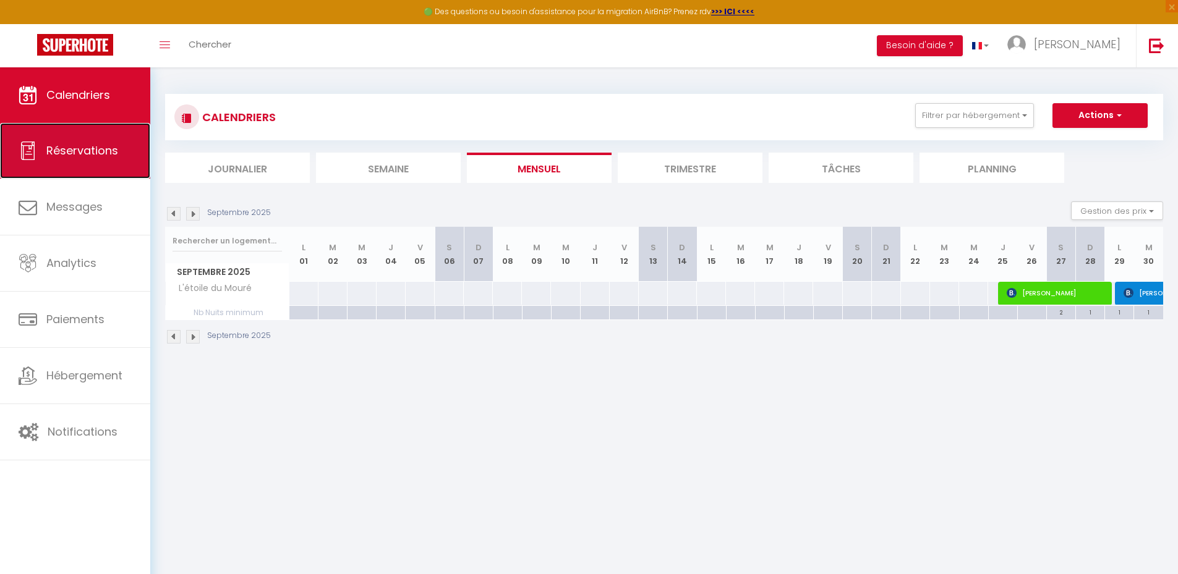
click at [103, 167] on link "Réservations" at bounding box center [75, 151] width 150 height 56
select select "not_cancelled"
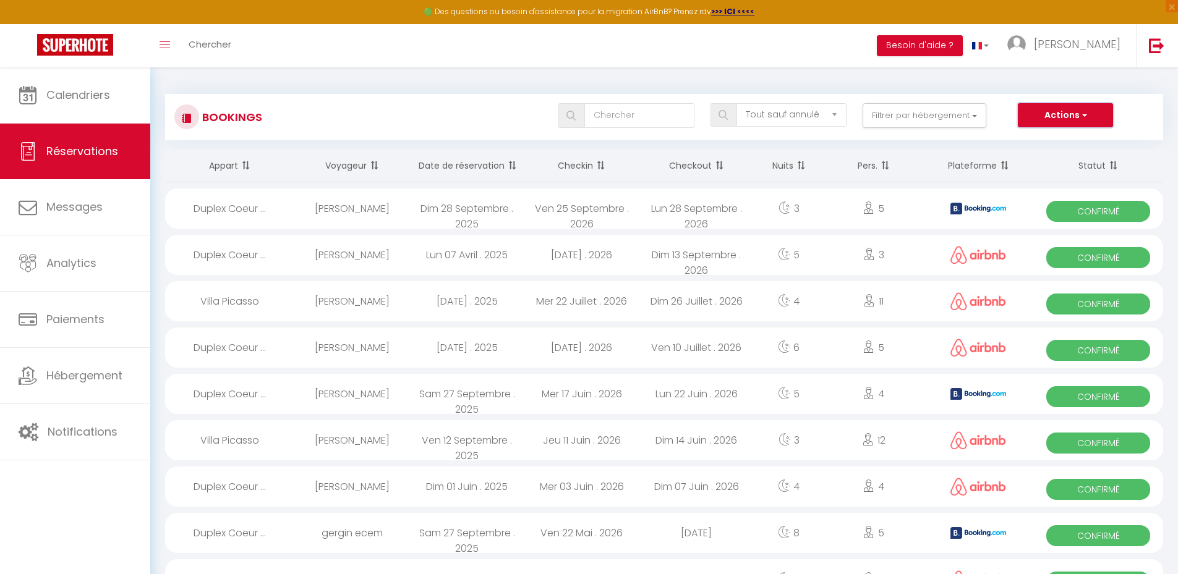
click at [1096, 111] on button "Actions" at bounding box center [1065, 115] width 95 height 25
click at [1046, 174] on link "Importer les réservations" at bounding box center [1046, 174] width 132 height 16
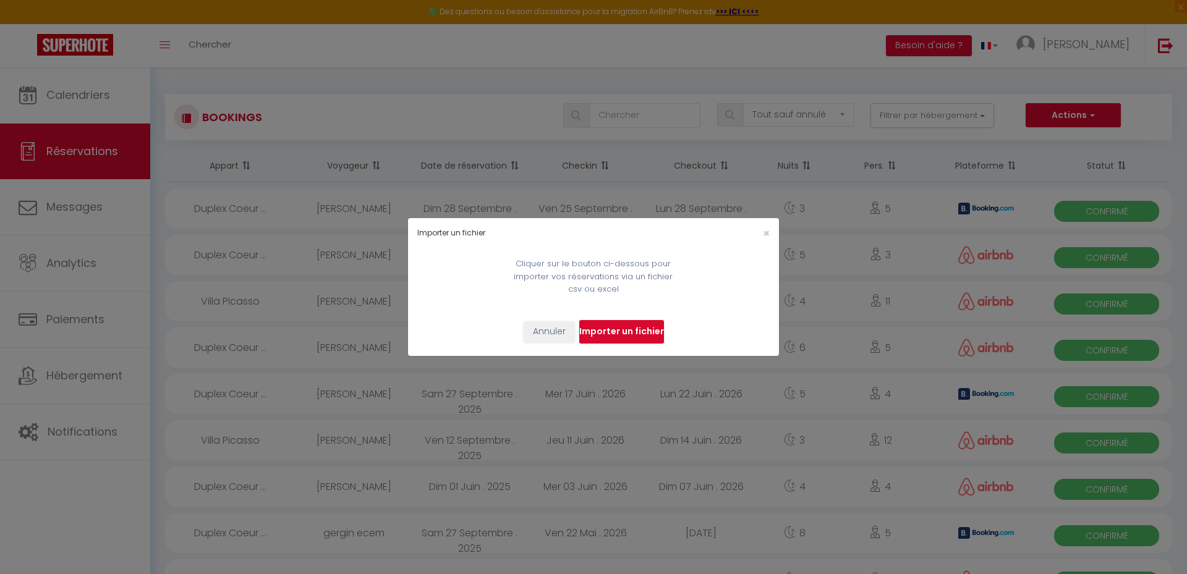
click at [606, 333] on input "file" at bounding box center [621, 331] width 85 height 23
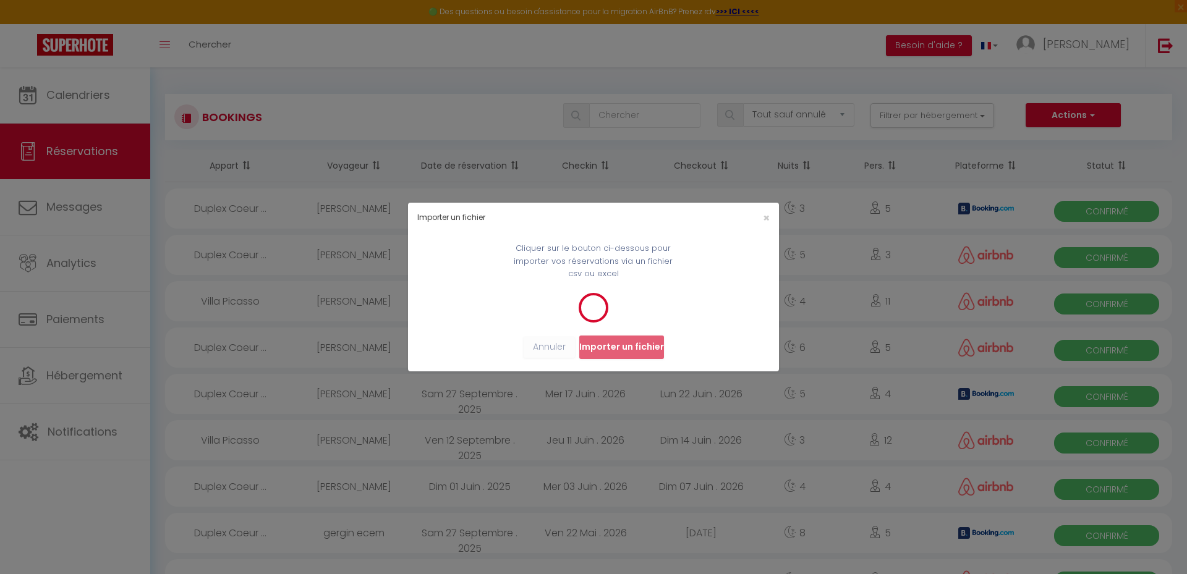
select select
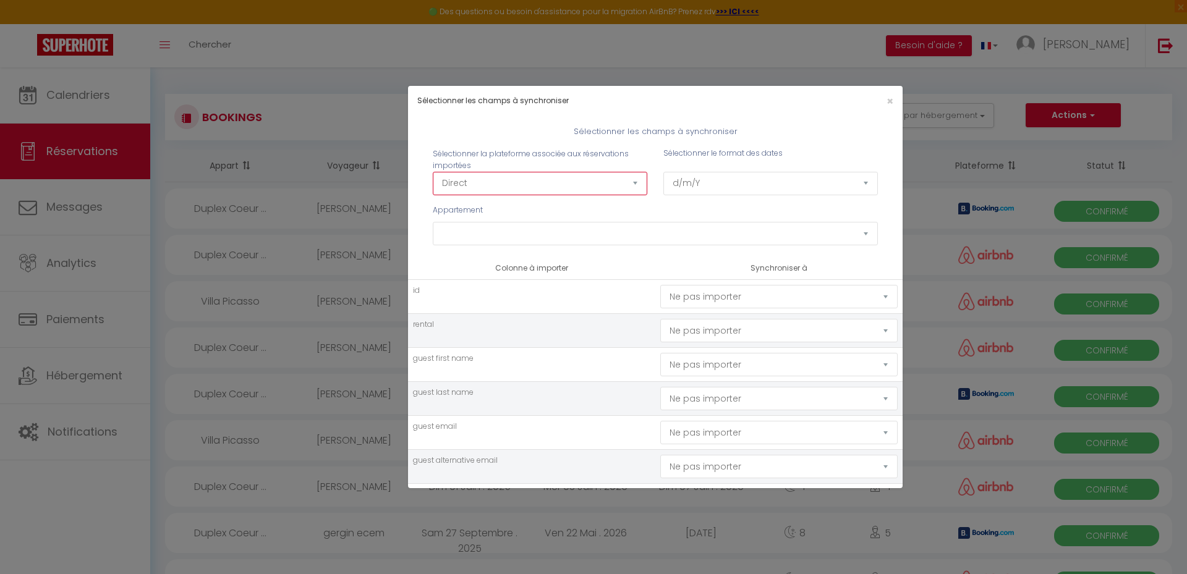
click at [546, 181] on select "Direct [DOMAIN_NAME] [DOMAIN_NAME] Chalet montagne Expedia Gite de [GEOGRAPHIC_…" at bounding box center [540, 183] width 215 height 23
select select "2"
click at [433, 172] on select "Direct [DOMAIN_NAME] [DOMAIN_NAME] Chalet montagne Expedia Gite de [GEOGRAPHIC_…" at bounding box center [540, 183] width 215 height 23
select select
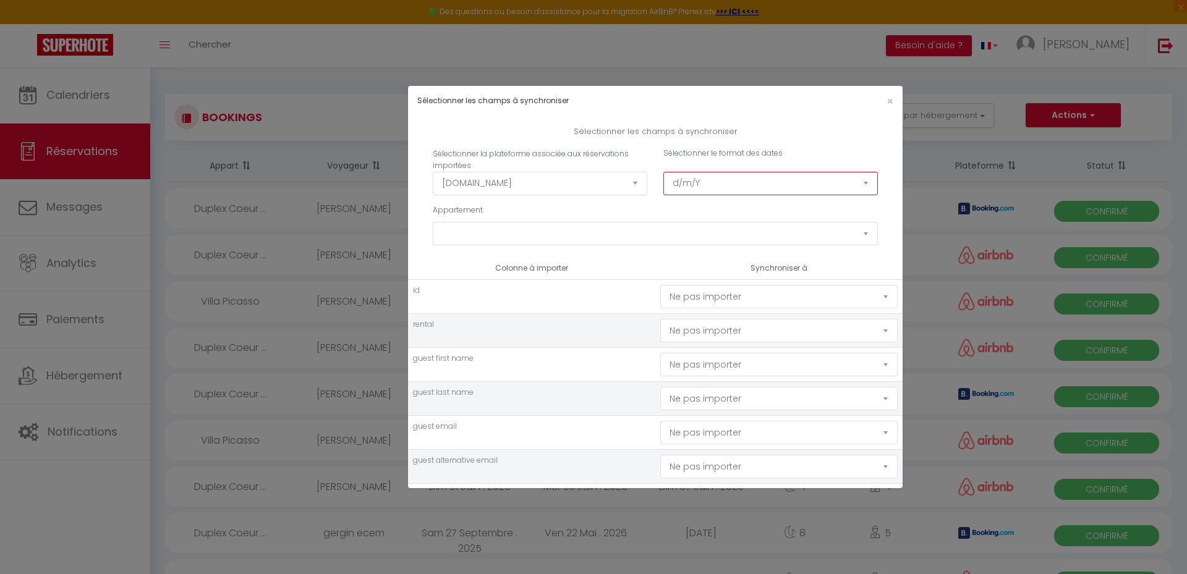
click at [731, 188] on select "d/m/Y m/d/Y d-m-Y m-d-Y Y-m-d" at bounding box center [771, 183] width 215 height 23
select select "Y-m-d"
click at [664, 172] on select "d/m/Y m/d/Y d-m-Y m-d-Y Y-m-d" at bounding box center [771, 183] width 215 height 23
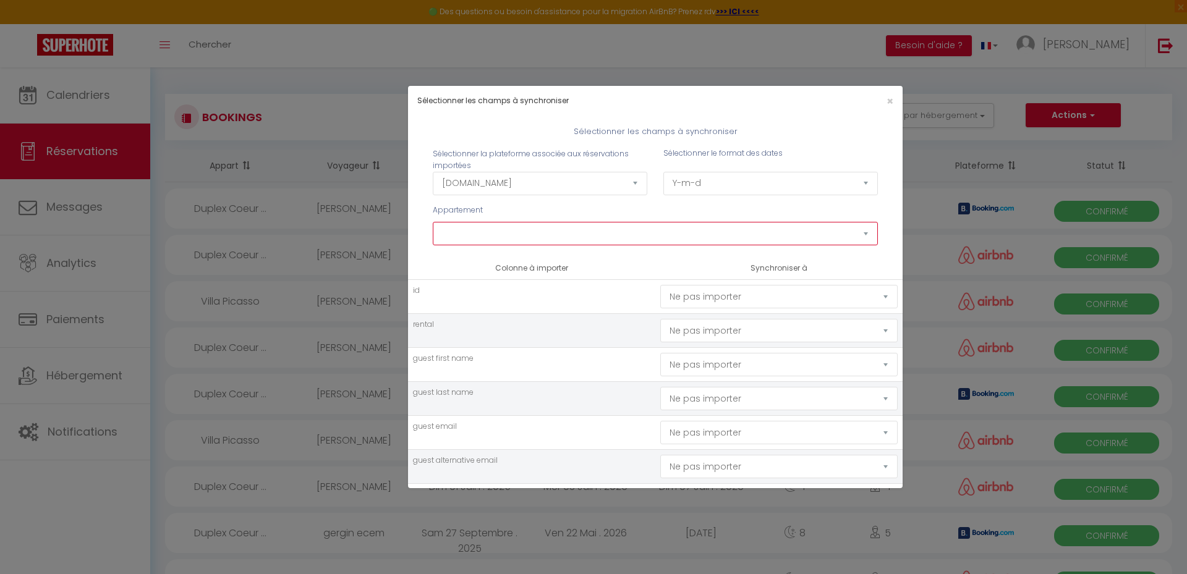
click at [662, 231] on select "Nid d'amour Palm Paradise Modern Maubourg Chalet Massada Art Loft [GEOGRAPHIC_D…" at bounding box center [655, 233] width 445 height 23
select select "77921"
click at [433, 222] on select "Nid d'amour Palm Paradise Modern Maubourg Chalet Massada Art Loft [GEOGRAPHIC_D…" at bounding box center [655, 233] width 445 height 23
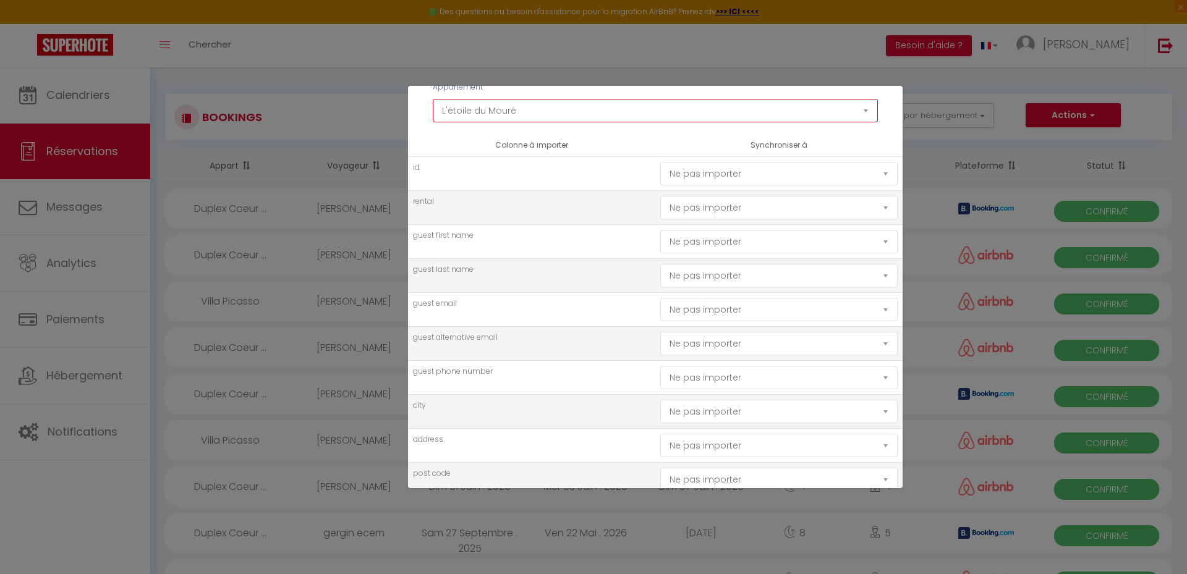
scroll to position [124, 0]
click at [752, 236] on select "Ne pas importer [GEOGRAPHIC_DATA] Nom Email Statut Téléphone Code de confirmati…" at bounding box center [778, 240] width 237 height 23
select select "first_name"
click at [660, 229] on select "Ne pas importer [GEOGRAPHIC_DATA] Nom Email Statut Téléphone Code de confirmati…" at bounding box center [778, 240] width 237 height 23
click at [711, 276] on select "Ne pas importer [GEOGRAPHIC_DATA] Nom Email Statut Téléphone Code de confirmati…" at bounding box center [778, 274] width 237 height 23
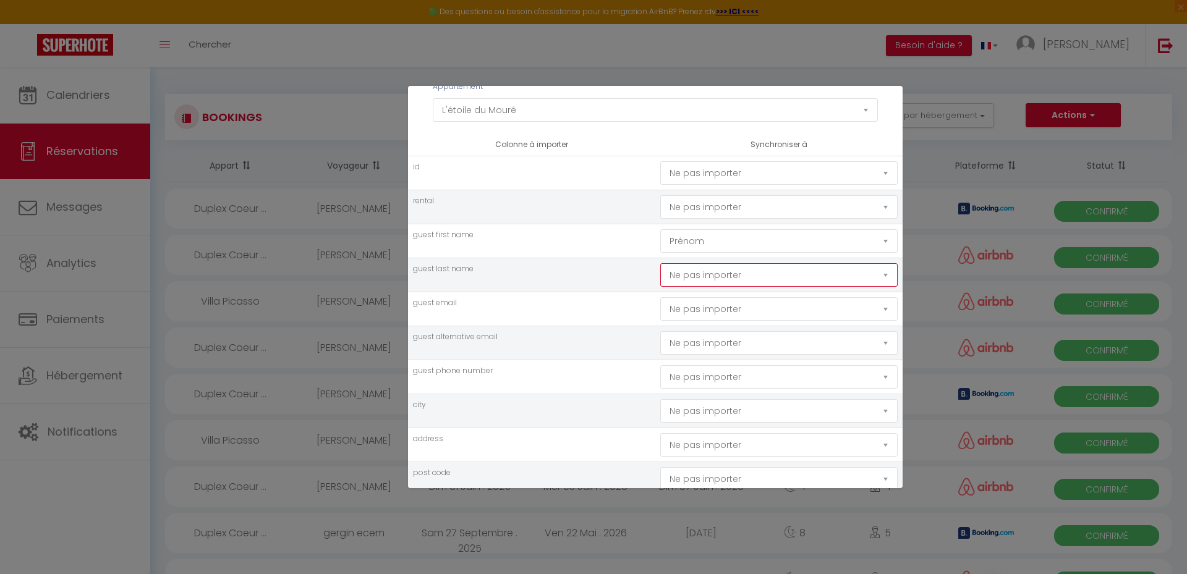
select select "last_name"
click at [660, 263] on select "Ne pas importer [GEOGRAPHIC_DATA] Nom Email Statut Téléphone Code de confirmati…" at bounding box center [778, 274] width 237 height 23
click at [714, 312] on select "Ne pas importer [GEOGRAPHIC_DATA] Nom Email Statut Téléphone Code de confirmati…" at bounding box center [778, 308] width 237 height 23
select select "email"
click at [660, 297] on select "Ne pas importer [GEOGRAPHIC_DATA] Nom Email Statut Téléphone Code de confirmati…" at bounding box center [778, 308] width 237 height 23
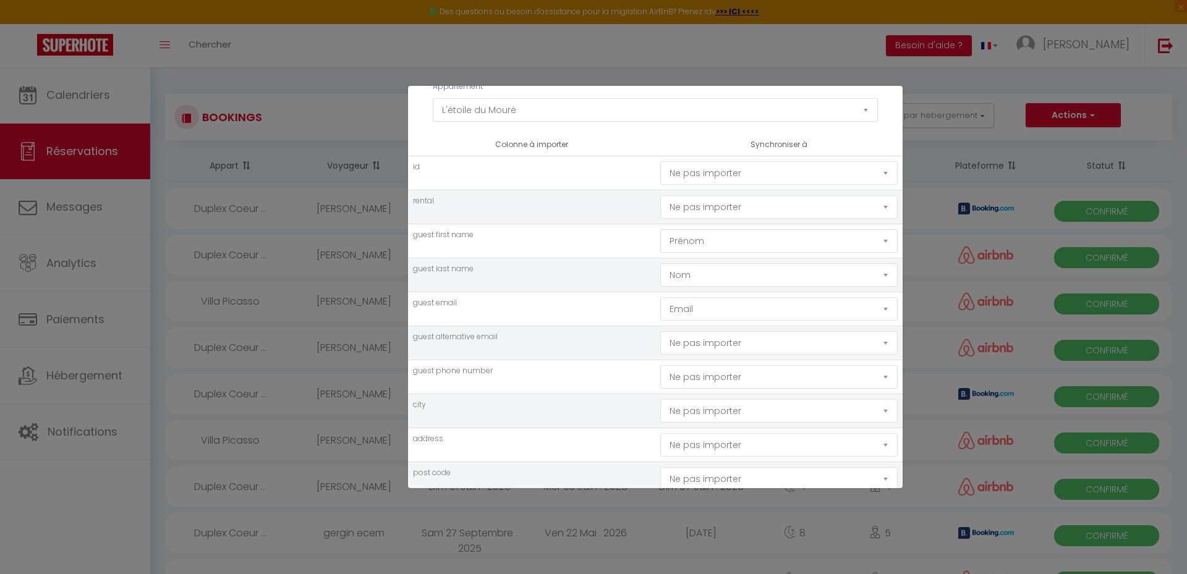
click at [560, 348] on td "guest alternative email" at bounding box center [531, 344] width 247 height 34
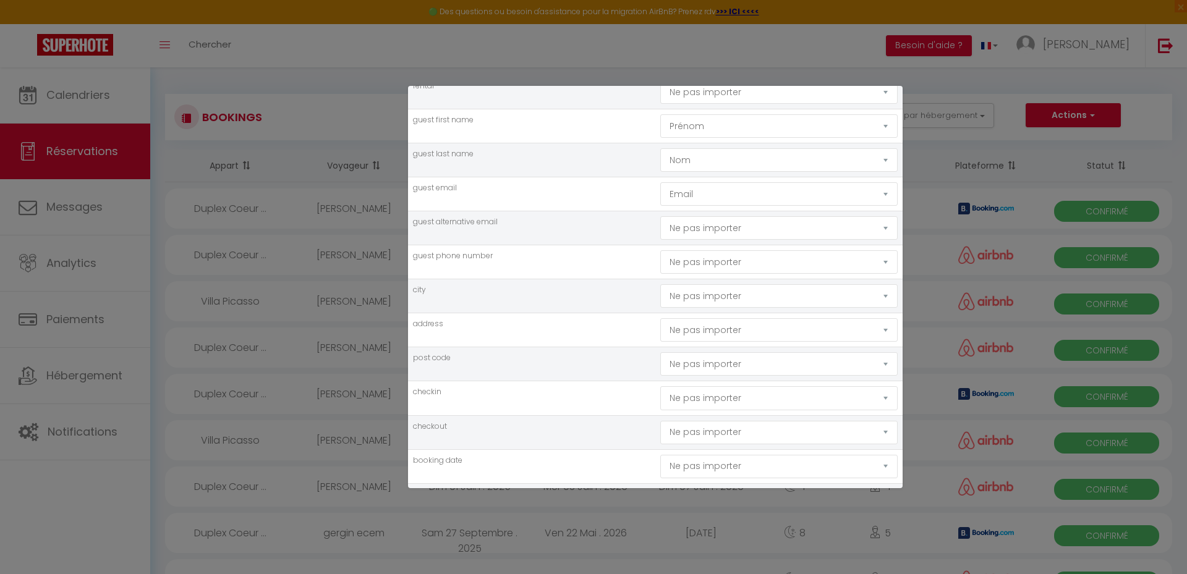
scroll to position [247, 0]
click at [688, 248] on select "Ne pas importer [GEOGRAPHIC_DATA] Nom Email Statut Téléphone Code de confirmati…" at bounding box center [778, 253] width 237 height 23
select select "phone"
click at [660, 242] on select "Ne pas importer [GEOGRAPHIC_DATA] Nom Email Statut Téléphone Code de confirmati…" at bounding box center [778, 253] width 237 height 23
click at [607, 346] on td "post code" at bounding box center [531, 356] width 247 height 34
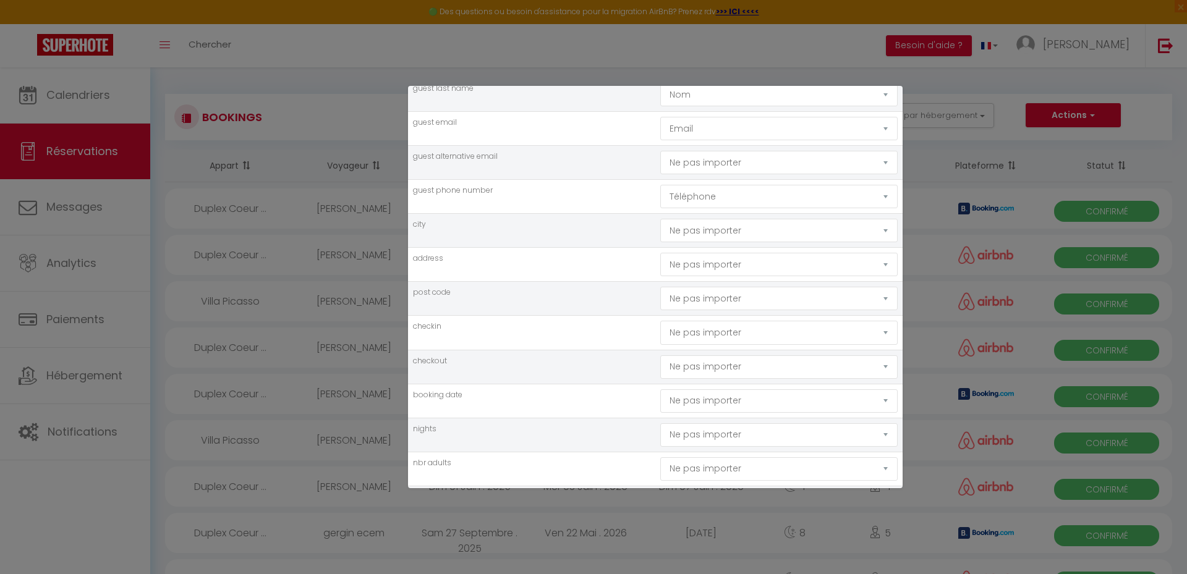
scroll to position [371, 0]
click at [736, 266] on select "Ne pas importer [GEOGRAPHIC_DATA] Nom Email Statut Téléphone Code de confirmati…" at bounding box center [778, 265] width 237 height 23
select select "checking"
click at [660, 254] on select "Ne pas importer [GEOGRAPHIC_DATA] Nom Email Statut Téléphone Code de confirmati…" at bounding box center [778, 265] width 237 height 23
click at [694, 301] on select "Ne pas importer [GEOGRAPHIC_DATA] Nom Email Statut Téléphone Code de confirmati…" at bounding box center [778, 300] width 237 height 23
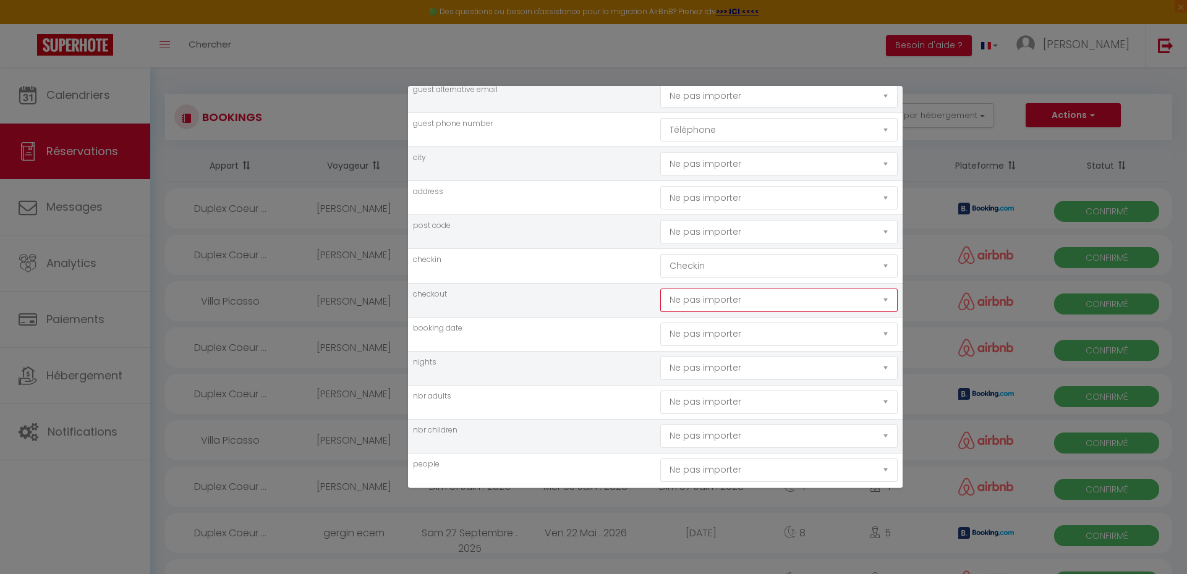
select select "checkout"
click at [660, 289] on select "Ne pas importer [GEOGRAPHIC_DATA] Nom Email Statut Téléphone Code de confirmati…" at bounding box center [778, 300] width 237 height 23
drag, startPoint x: 700, startPoint y: 331, endPoint x: 688, endPoint y: 327, distance: 12.5
click at [700, 331] on select "Ne pas importer [GEOGRAPHIC_DATA] Nom Email Statut Téléphone Code de confirmati…" at bounding box center [778, 334] width 237 height 23
select select "booking_date"
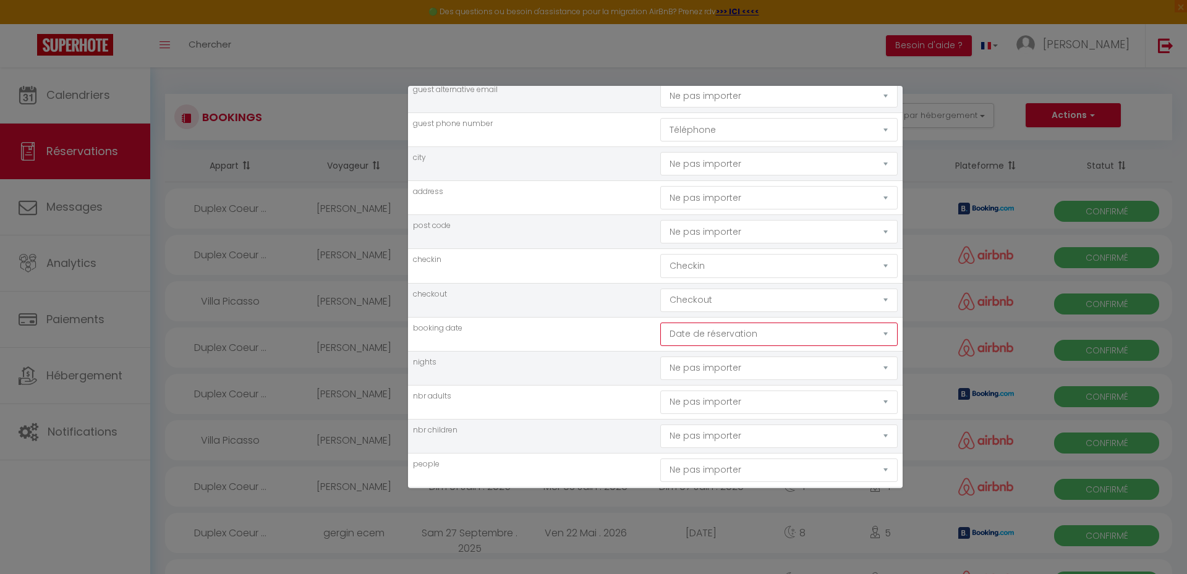
click at [660, 323] on select "Ne pas importer [GEOGRAPHIC_DATA] Nom Email Statut Téléphone Code de confirmati…" at bounding box center [778, 334] width 237 height 23
click at [519, 343] on td "booking date" at bounding box center [531, 334] width 247 height 34
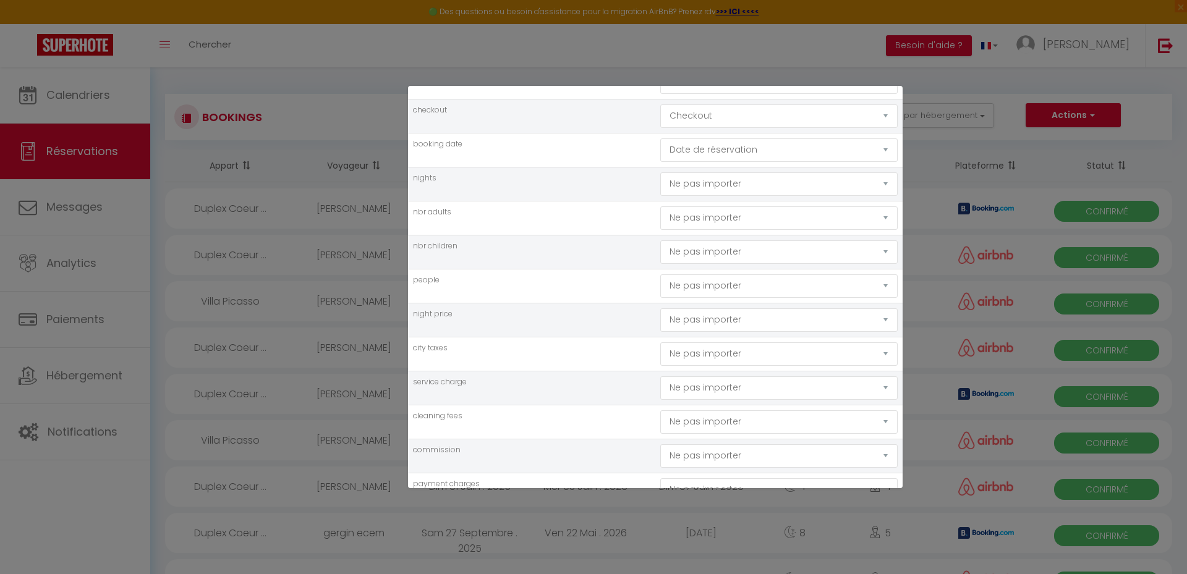
scroll to position [557, 0]
click at [751, 214] on select "Ne pas importer [GEOGRAPHIC_DATA] Nom Email Statut Téléphone Code de confirmati…" at bounding box center [778, 216] width 237 height 23
select select "nbr_adults"
click at [660, 205] on select "Ne pas importer [GEOGRAPHIC_DATA] Nom Email Statut Téléphone Code de confirmati…" at bounding box center [778, 216] width 237 height 23
click at [705, 252] on select "Ne pas importer [GEOGRAPHIC_DATA] Nom Email Statut Téléphone Code de confirmati…" at bounding box center [778, 250] width 237 height 23
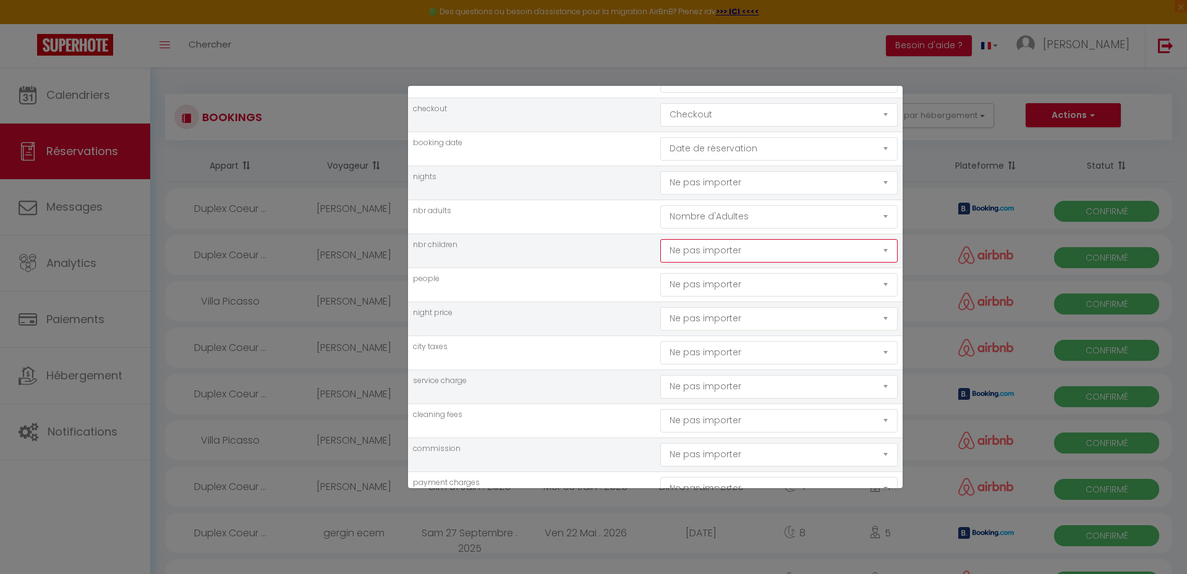
select select "nbr_children"
click at [660, 239] on select "Ne pas importer [GEOGRAPHIC_DATA] Nom Email Statut Téléphone Code de confirmati…" at bounding box center [778, 250] width 237 height 23
click at [574, 316] on td "night price" at bounding box center [531, 319] width 247 height 34
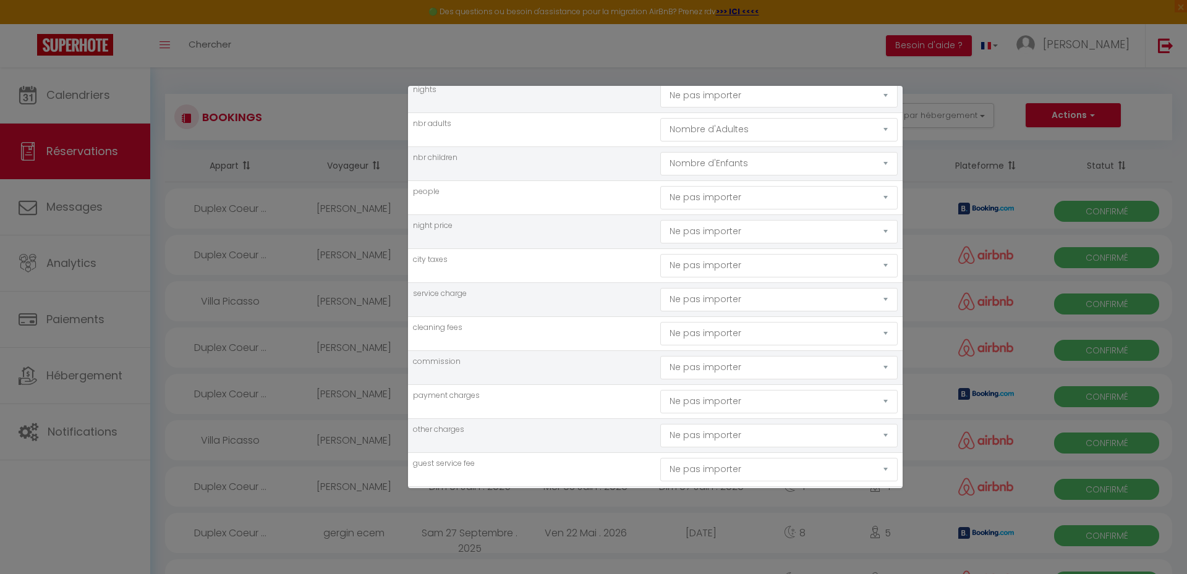
scroll to position [680, 0]
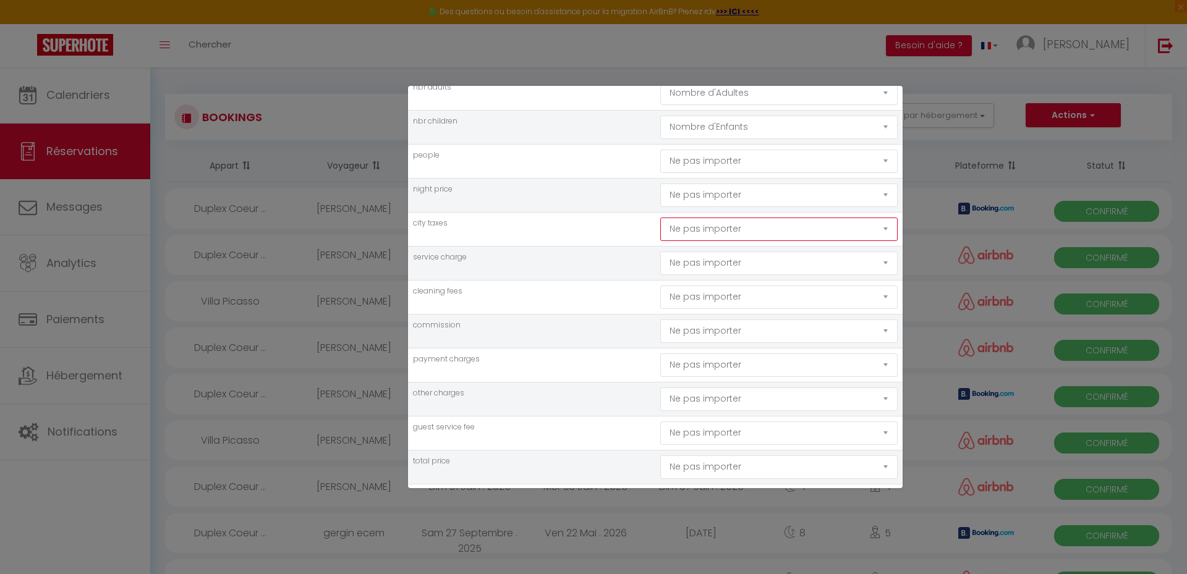
click at [700, 226] on select "Ne pas importer [GEOGRAPHIC_DATA] Nom Email Statut Téléphone Code de confirmati…" at bounding box center [778, 229] width 237 height 23
select select "city_taxes"
click at [660, 218] on select "Ne pas importer [GEOGRAPHIC_DATA] Nom Email Statut Téléphone Code de confirmati…" at bounding box center [778, 229] width 237 height 23
click at [710, 301] on select "Ne pas importer [GEOGRAPHIC_DATA] Nom Email Statut Téléphone Code de confirmati…" at bounding box center [778, 297] width 237 height 23
select select "cleaning"
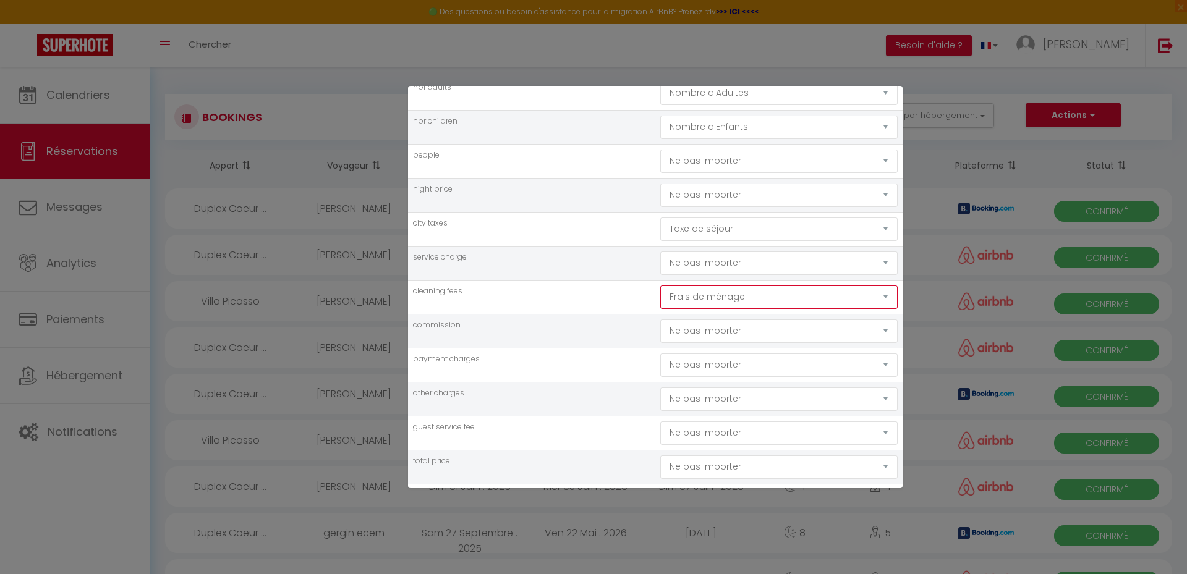
click at [660, 286] on select "Ne pas importer [GEOGRAPHIC_DATA] Nom Email Statut Téléphone Code de confirmati…" at bounding box center [778, 297] width 237 height 23
click at [594, 338] on td "commission" at bounding box center [531, 331] width 247 height 34
click at [704, 331] on select "Ne pas importer [GEOGRAPHIC_DATA] Nom Email Statut Téléphone Code de confirmati…" at bounding box center [778, 331] width 237 height 23
select select "commission"
click at [660, 320] on select "Ne pas importer [GEOGRAPHIC_DATA] Nom Email Statut Téléphone Code de confirmati…" at bounding box center [778, 331] width 237 height 23
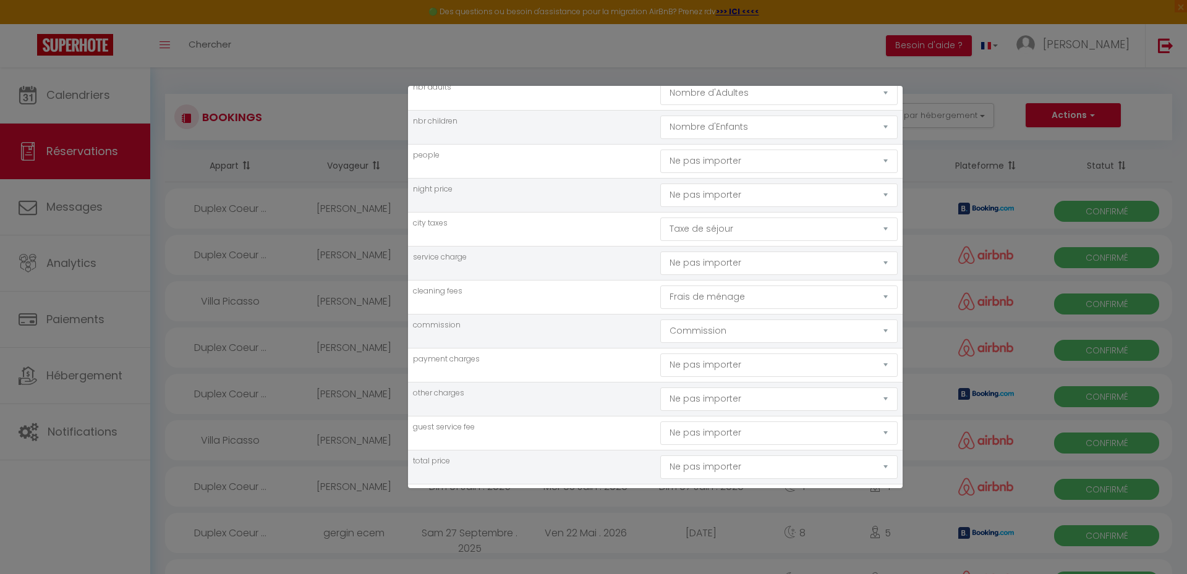
click at [559, 372] on td "payment charges" at bounding box center [531, 365] width 247 height 34
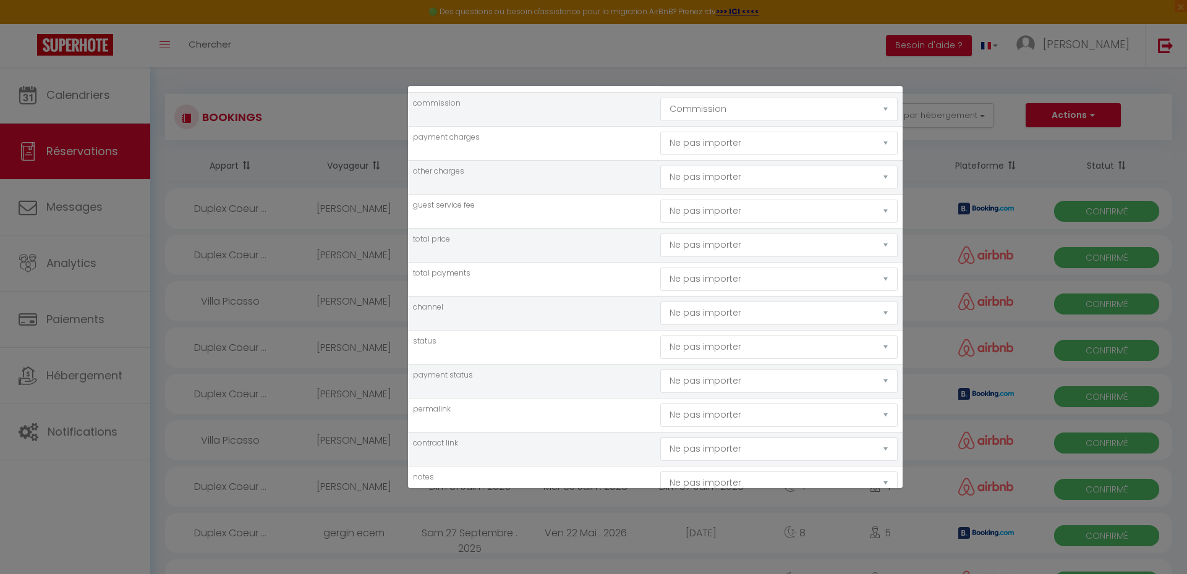
scroll to position [928, 0]
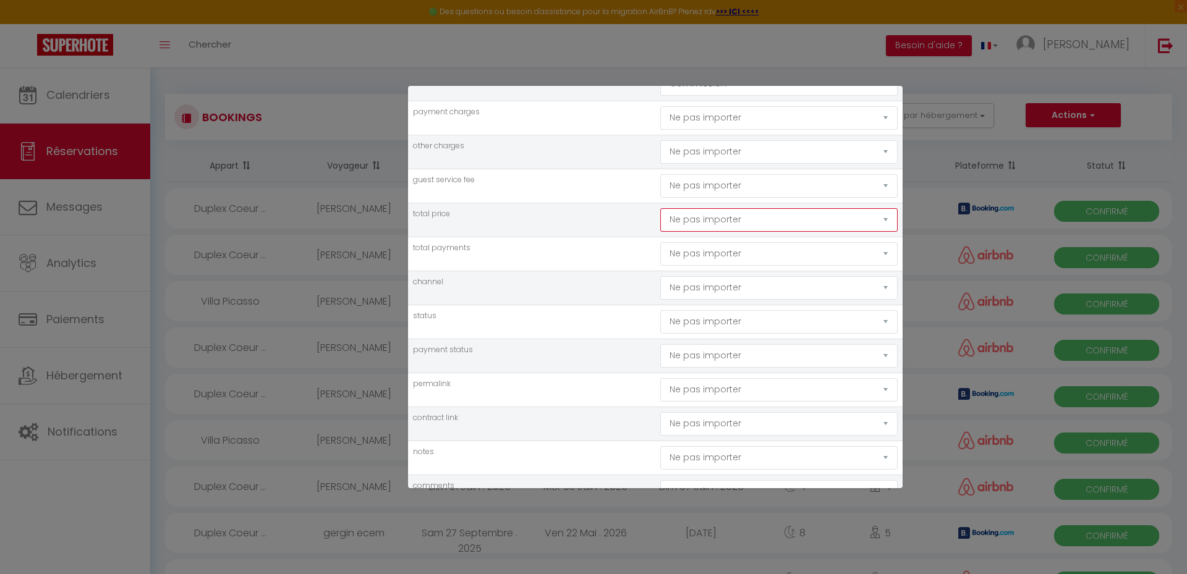
click at [709, 220] on select "Ne pas importer [GEOGRAPHIC_DATA] Nom Email Statut Téléphone Code de confirmati…" at bounding box center [778, 219] width 237 height 23
select select "price"
click at [660, 208] on select "Ne pas importer [GEOGRAPHIC_DATA] Nom Email Statut Téléphone Code de confirmati…" at bounding box center [778, 219] width 237 height 23
click at [615, 291] on td "channel" at bounding box center [531, 288] width 247 height 34
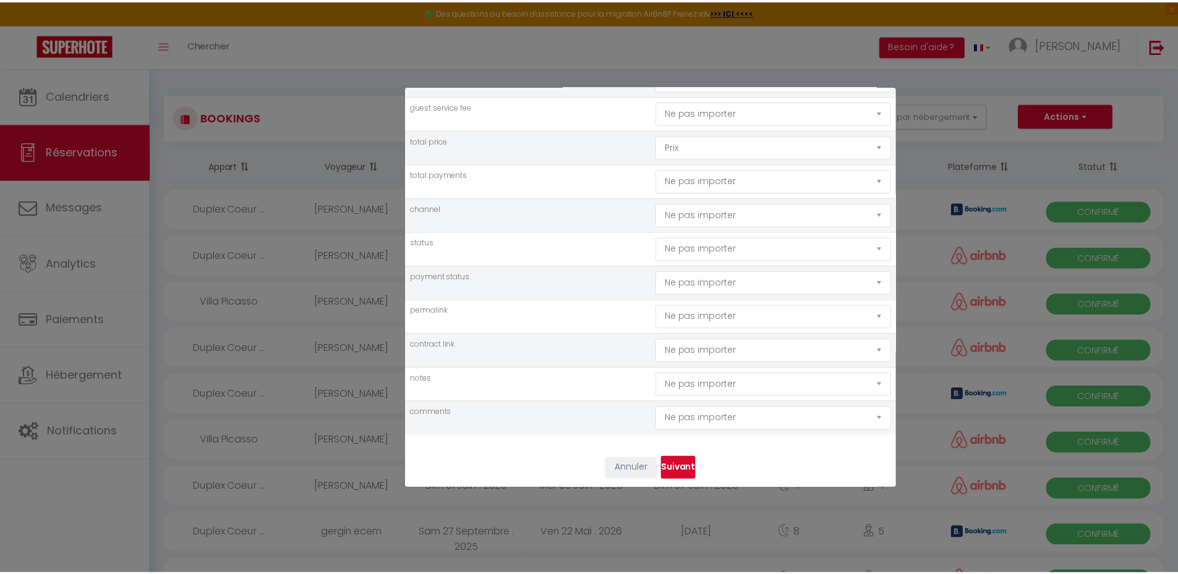
scroll to position [1005, 0]
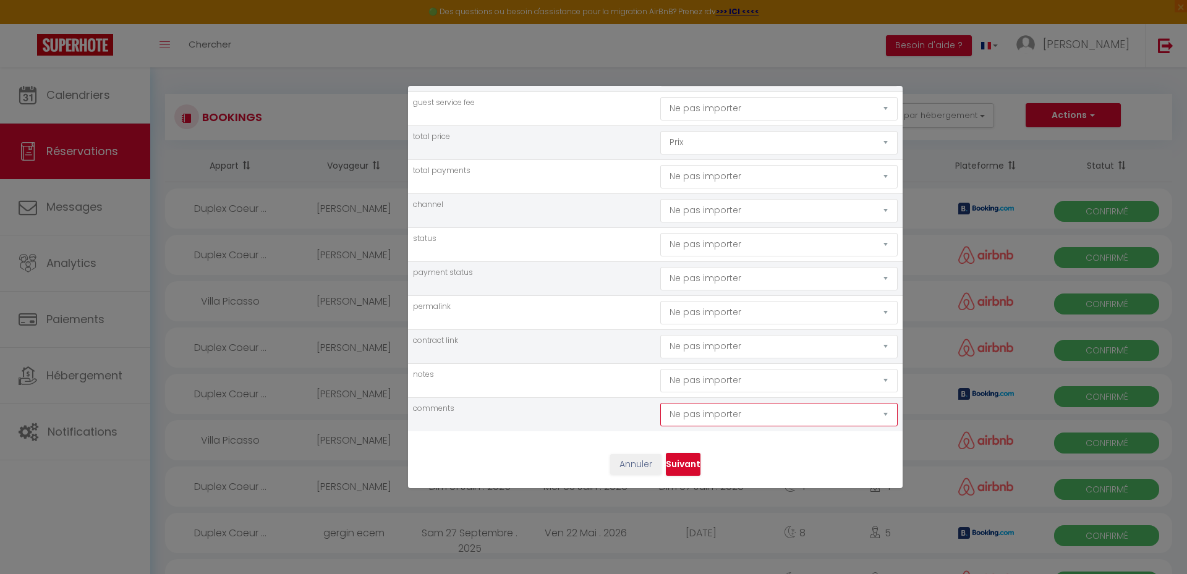
click at [703, 415] on select "Ne pas importer [GEOGRAPHIC_DATA] Nom Email Statut Téléphone Code de confirmati…" at bounding box center [778, 414] width 237 height 23
select select "notes"
click at [660, 403] on select "Ne pas importer [GEOGRAPHIC_DATA] Nom Email Statut Téléphone Code de confirmati…" at bounding box center [778, 414] width 237 height 23
click at [604, 403] on td "comments" at bounding box center [531, 415] width 247 height 34
click at [682, 462] on button "Suivant" at bounding box center [683, 464] width 35 height 23
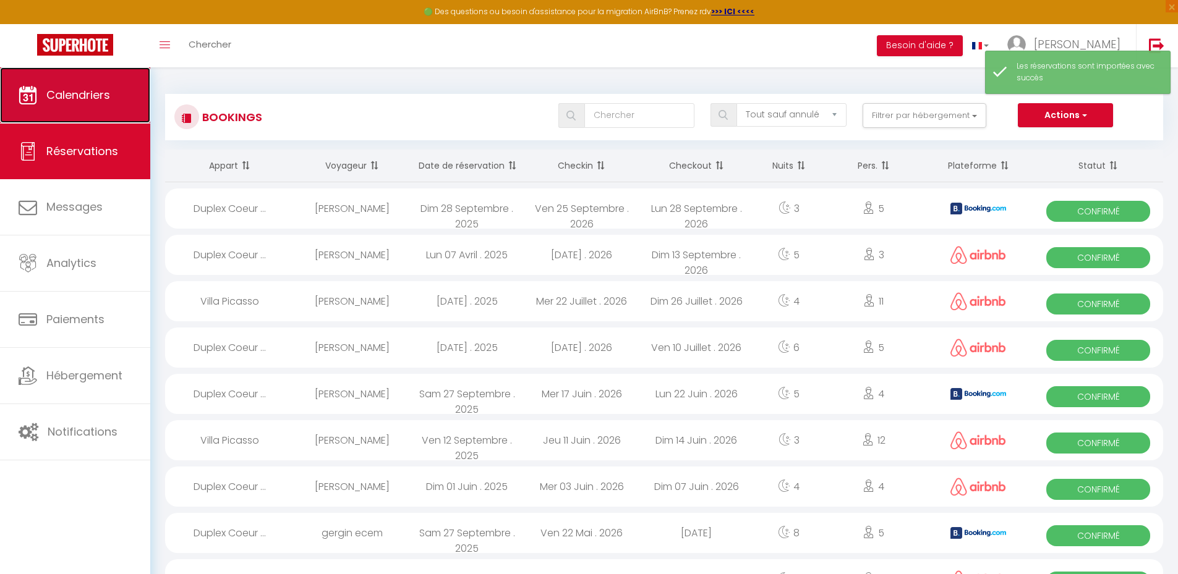
click at [90, 94] on span "Calendriers" at bounding box center [78, 94] width 64 height 15
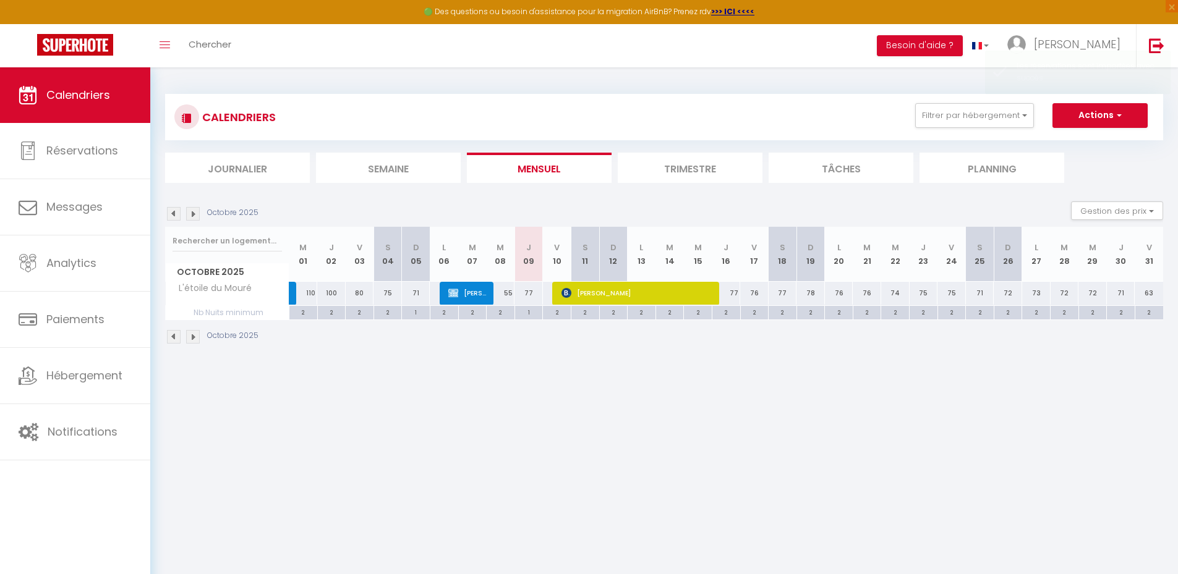
click at [174, 217] on img at bounding box center [174, 214] width 14 height 14
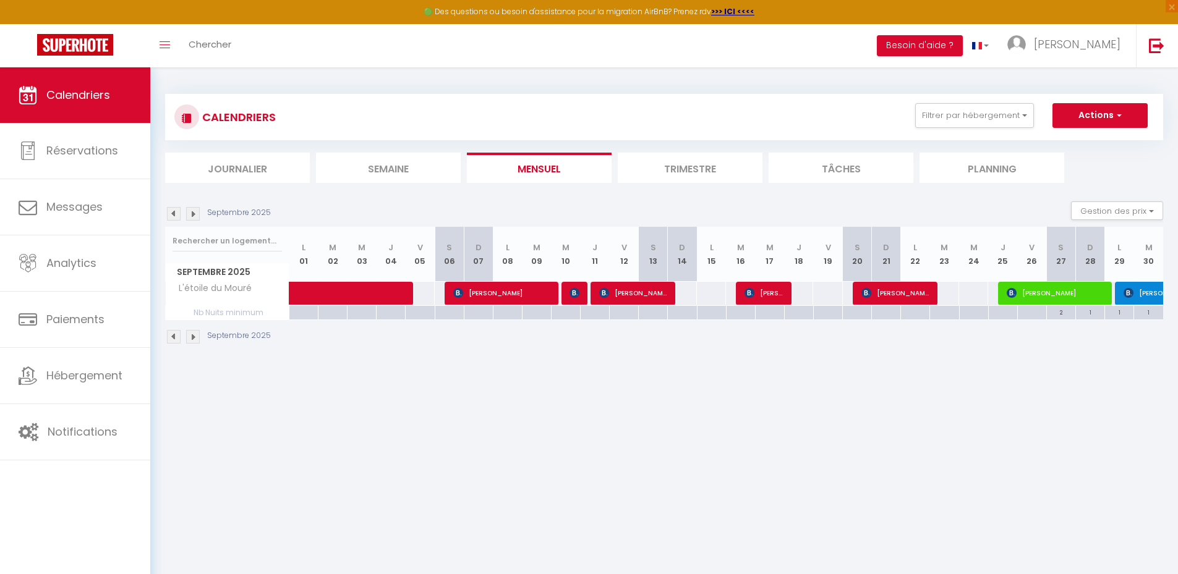
click at [174, 217] on img at bounding box center [174, 214] width 14 height 14
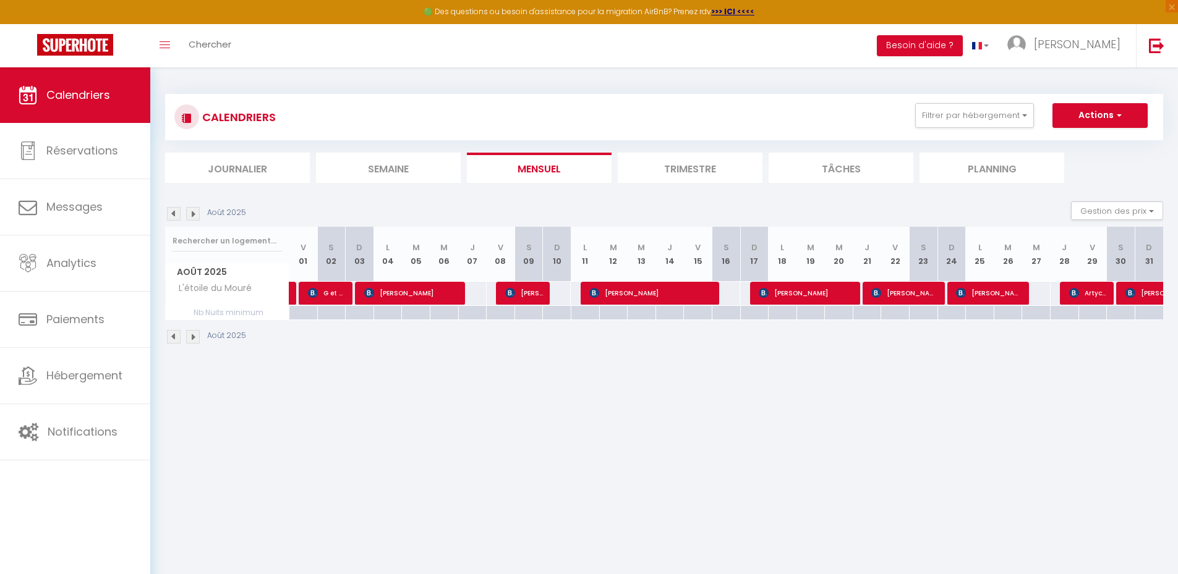
click at [174, 217] on img at bounding box center [174, 214] width 14 height 14
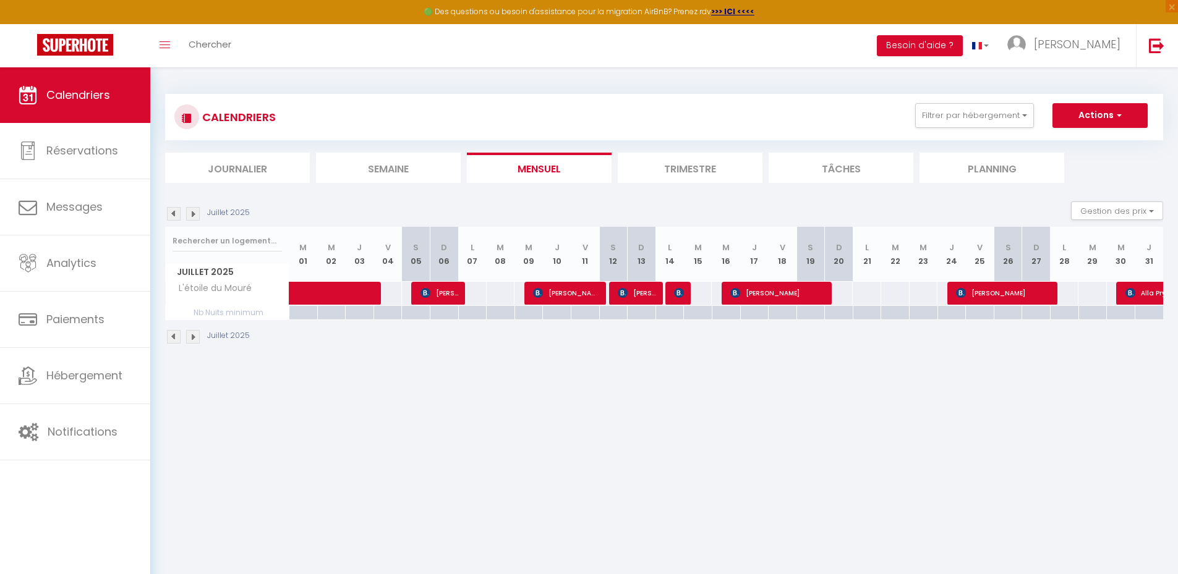
click at [174, 217] on img at bounding box center [174, 214] width 14 height 14
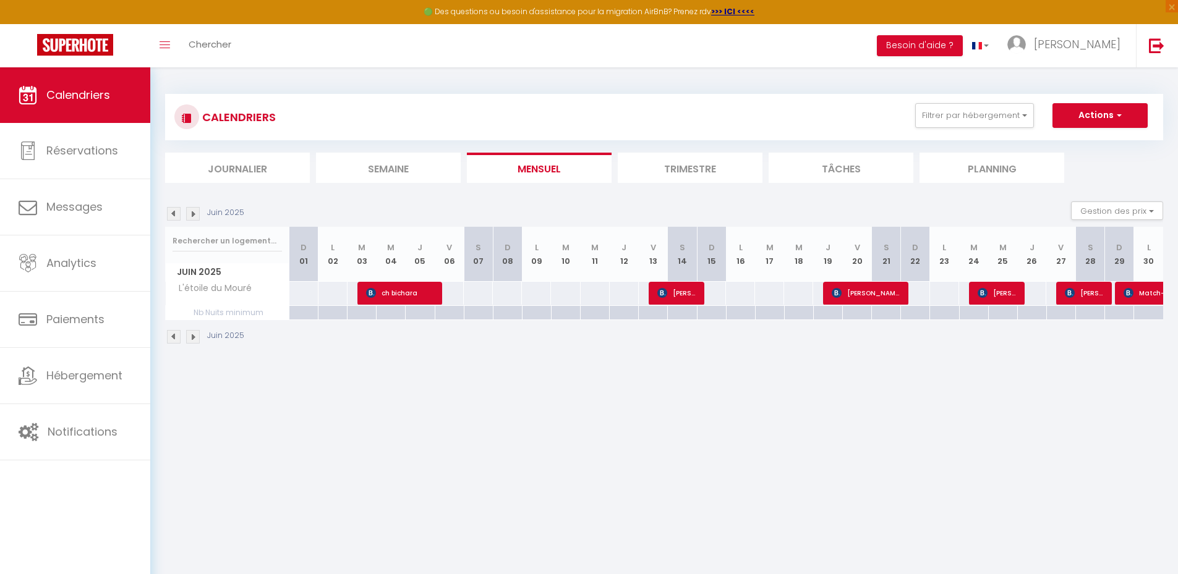
click at [174, 217] on img at bounding box center [174, 214] width 14 height 14
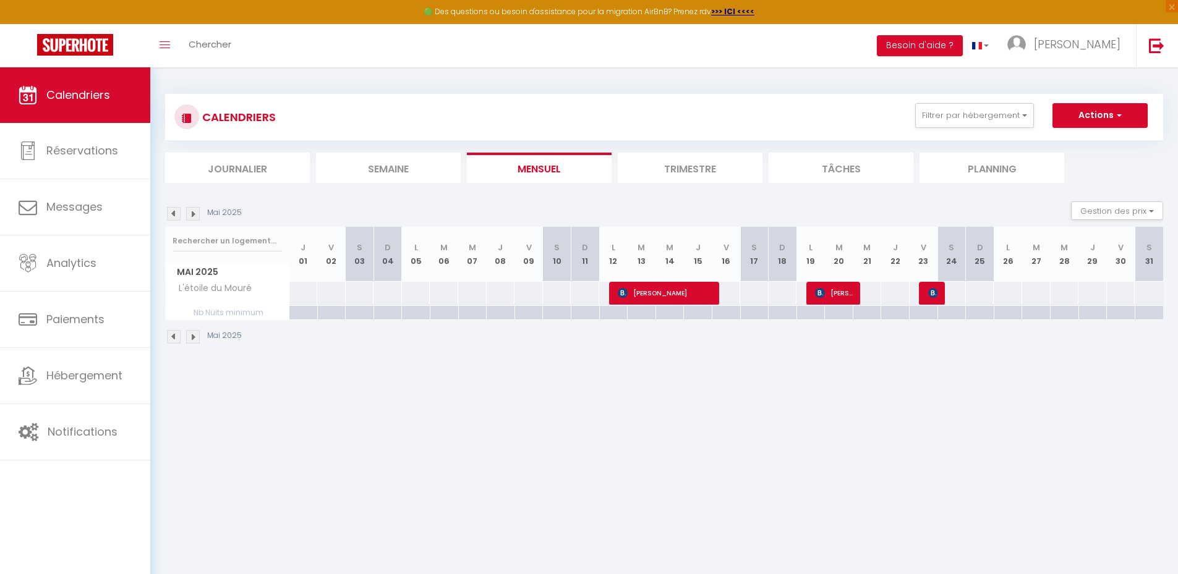
click at [174, 217] on img at bounding box center [174, 214] width 14 height 14
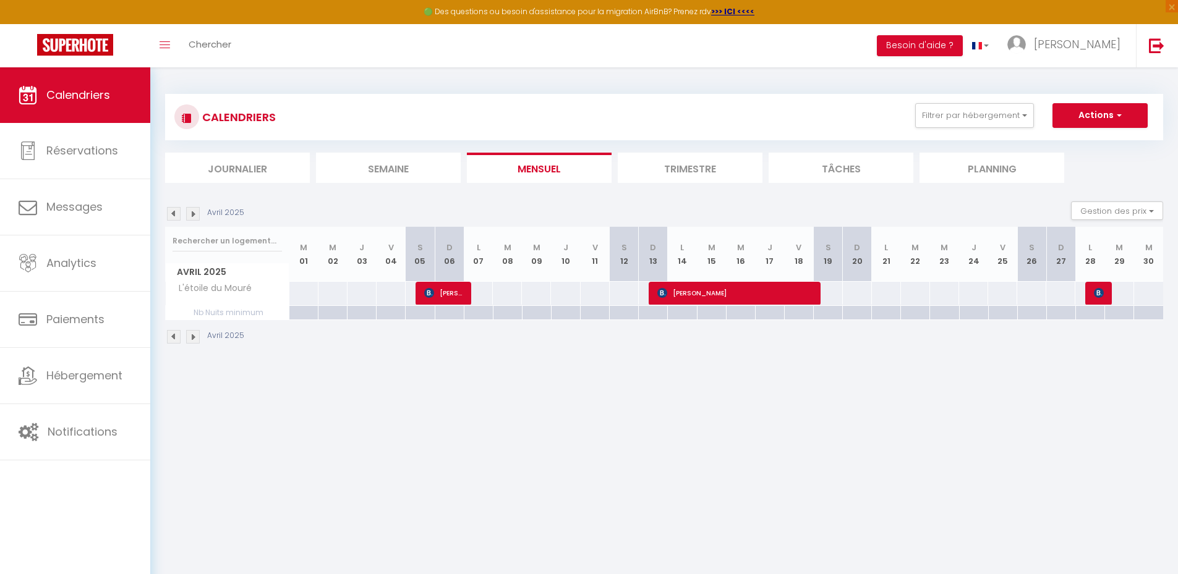
click at [174, 217] on img at bounding box center [174, 214] width 14 height 14
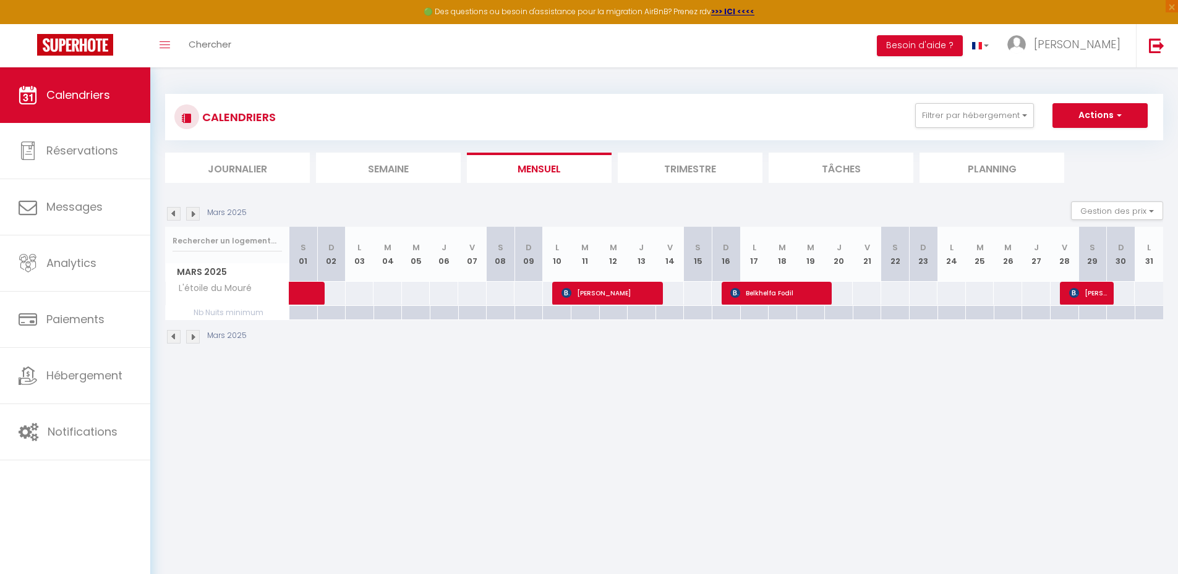
click at [173, 216] on img at bounding box center [174, 214] width 14 height 14
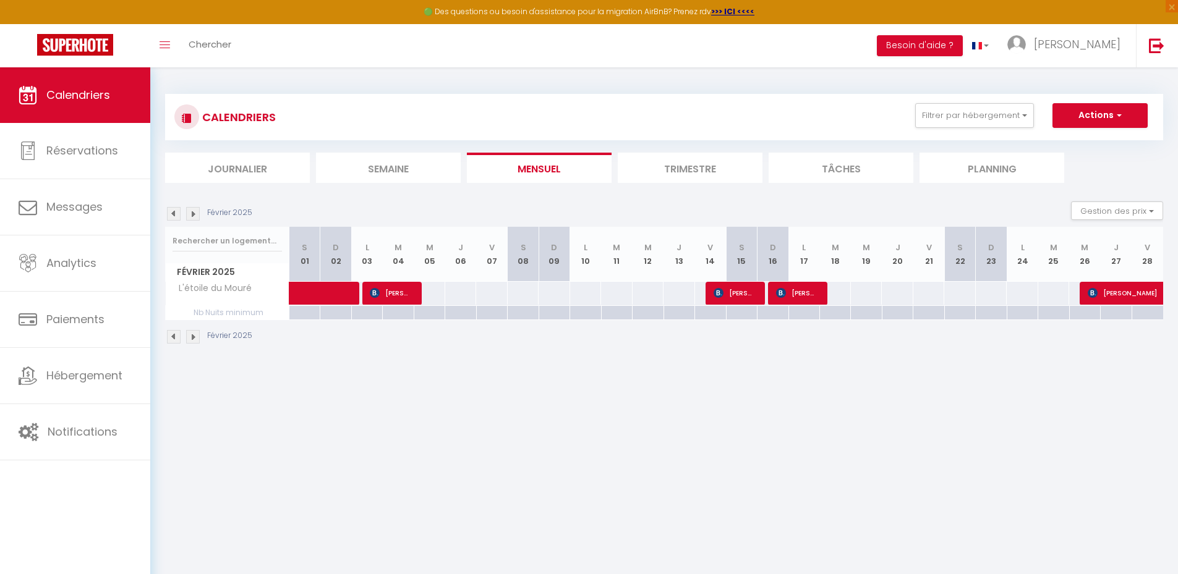
click at [172, 215] on img at bounding box center [174, 214] width 14 height 14
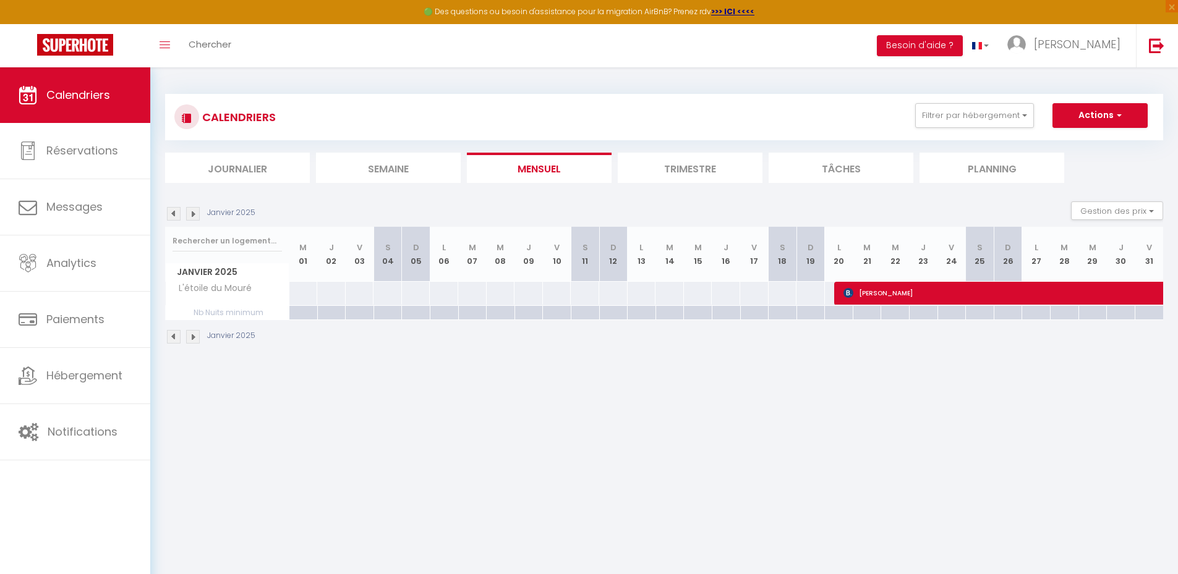
click at [169, 213] on img at bounding box center [174, 214] width 14 height 14
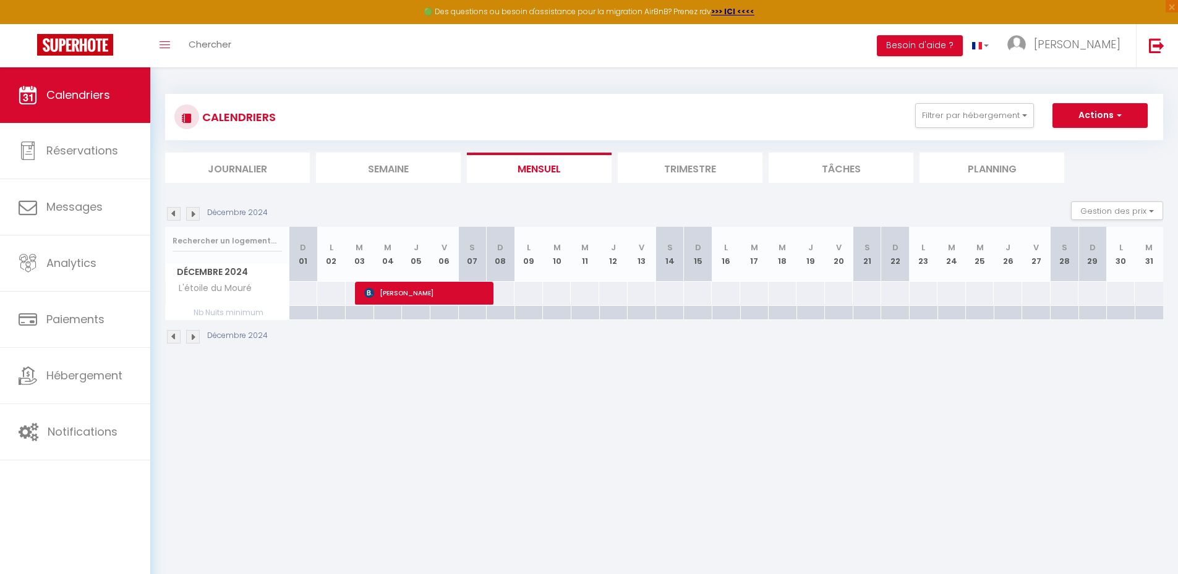
click at [173, 214] on img at bounding box center [174, 214] width 14 height 14
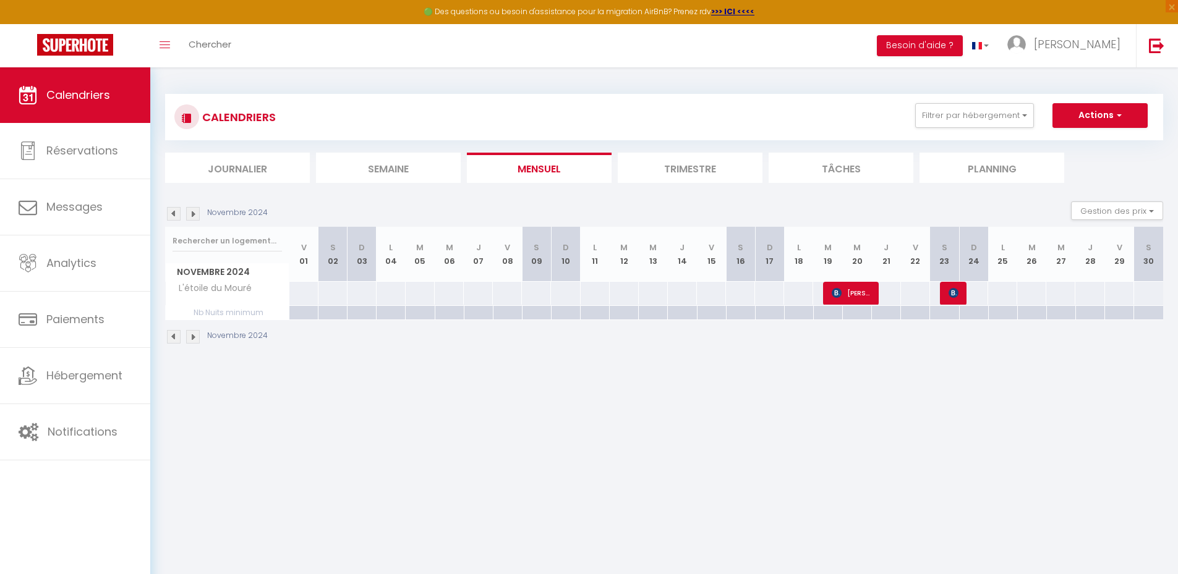
click at [173, 214] on img at bounding box center [174, 214] width 14 height 14
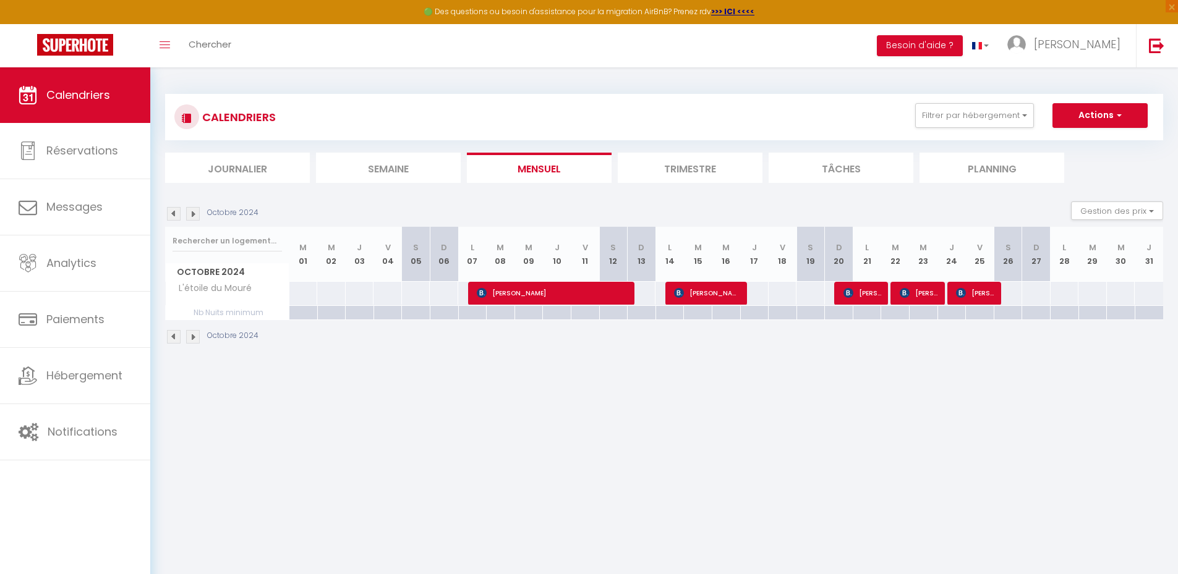
click at [173, 214] on img at bounding box center [174, 214] width 14 height 14
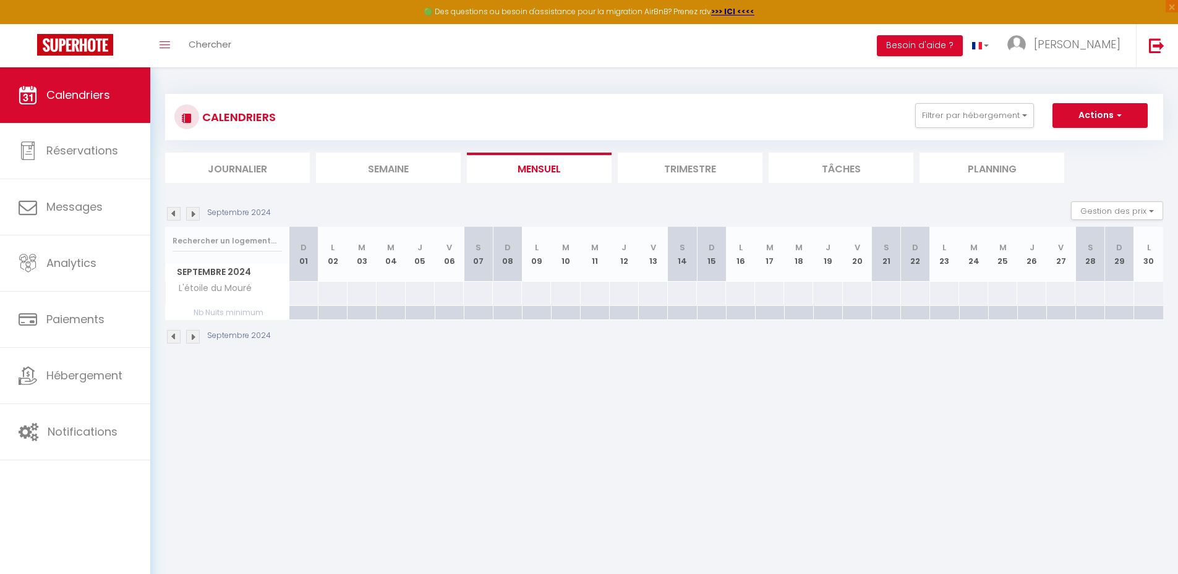
click at [173, 214] on img at bounding box center [174, 214] width 14 height 14
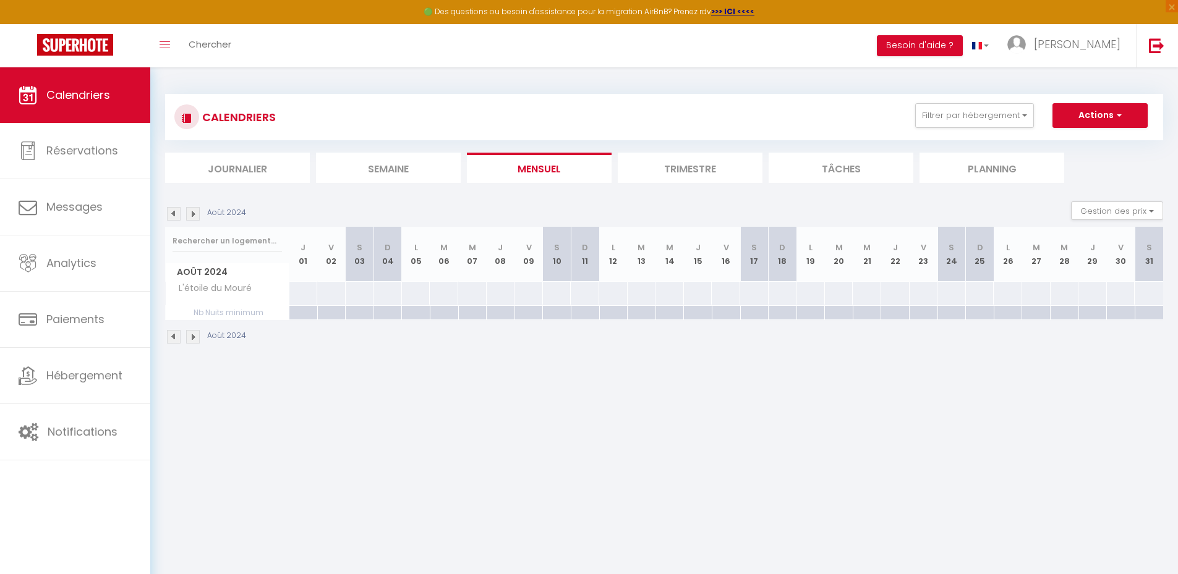
click at [173, 214] on img at bounding box center [174, 214] width 14 height 14
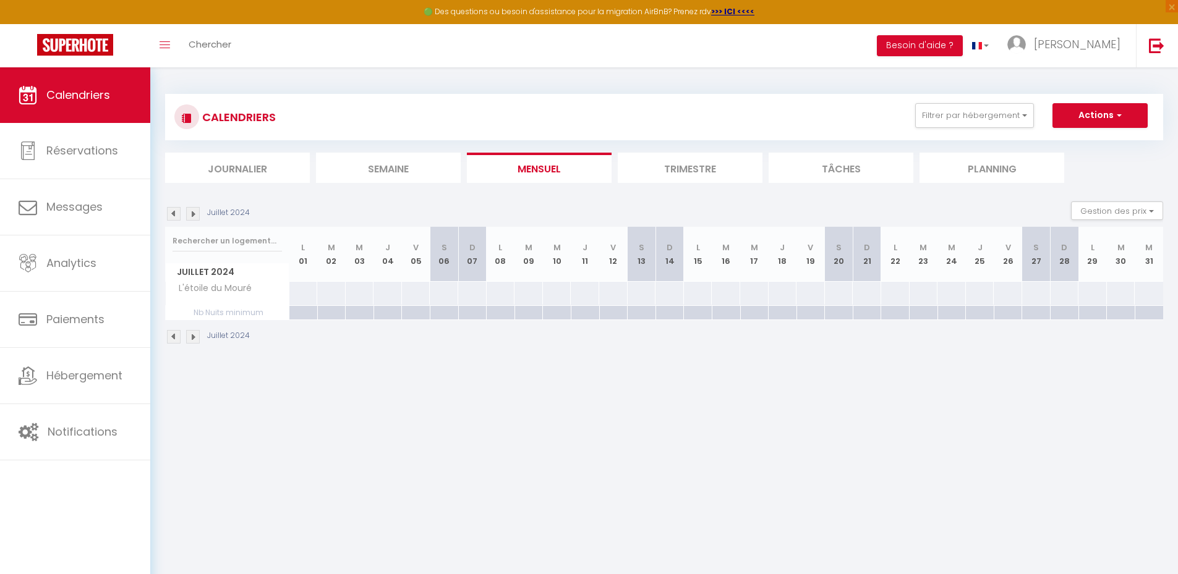
click at [173, 215] on img at bounding box center [174, 214] width 14 height 14
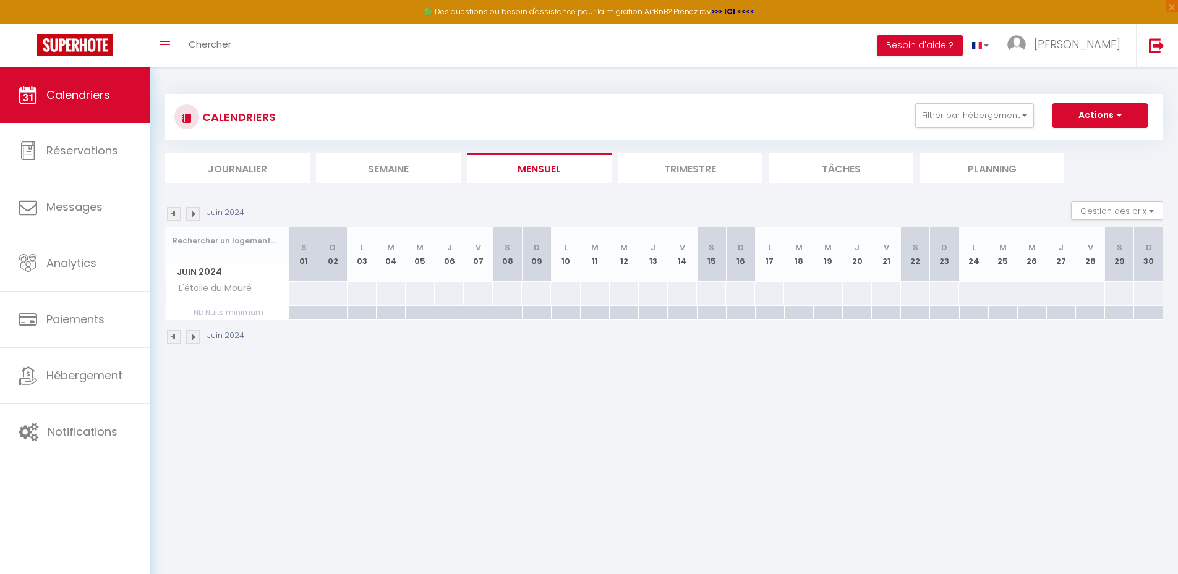
click at [198, 216] on img at bounding box center [193, 214] width 14 height 14
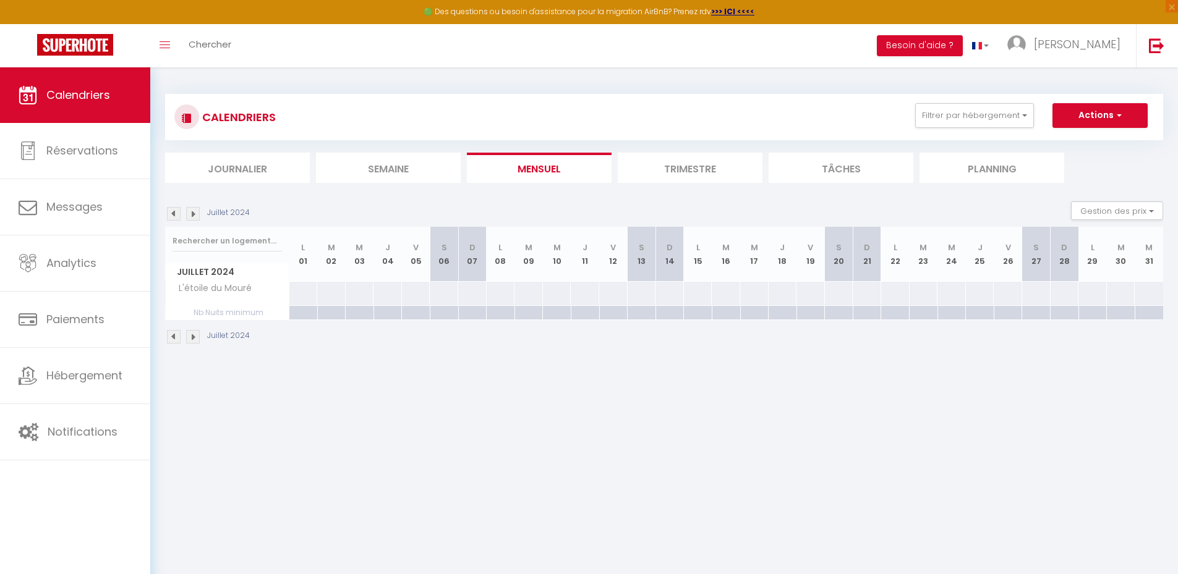
click at [196, 215] on img at bounding box center [193, 214] width 14 height 14
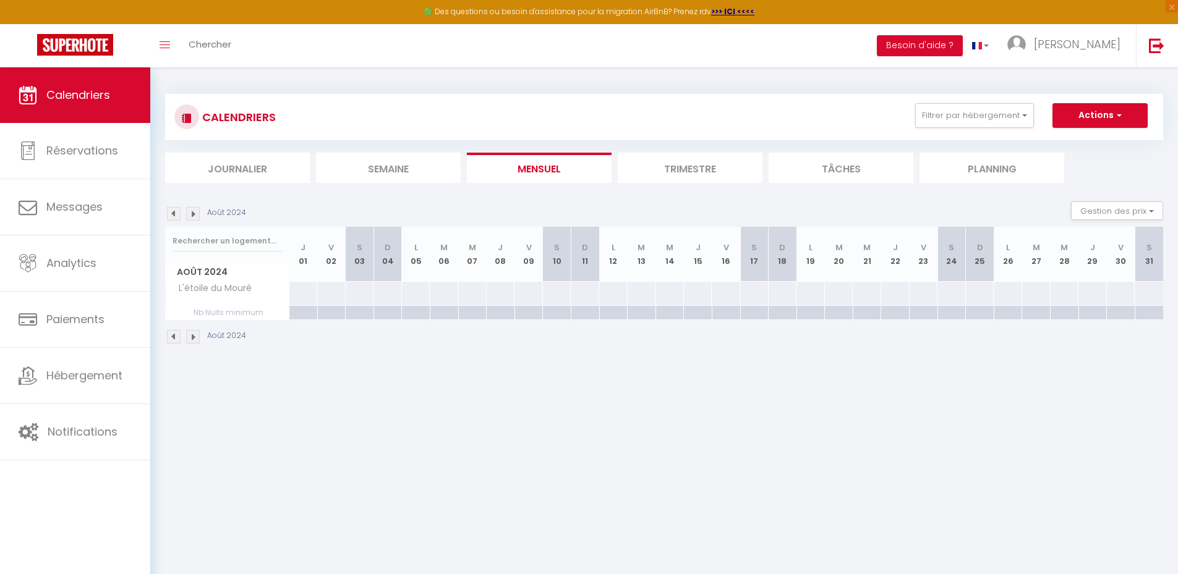
click at [196, 215] on img at bounding box center [193, 214] width 14 height 14
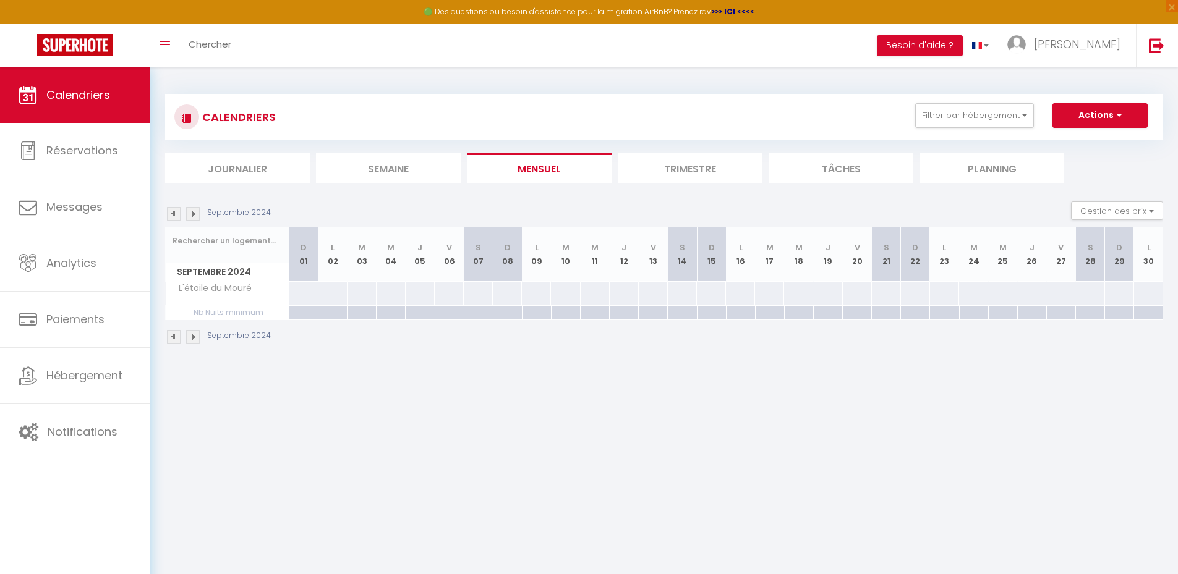
click at [196, 215] on img at bounding box center [193, 214] width 14 height 14
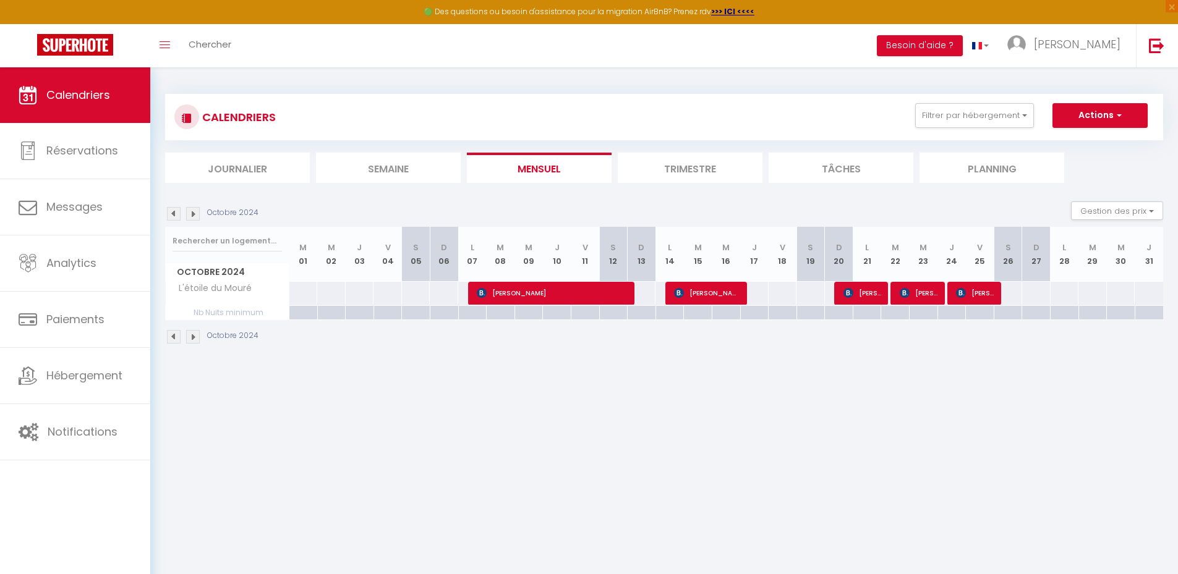
click at [196, 215] on img at bounding box center [193, 214] width 14 height 14
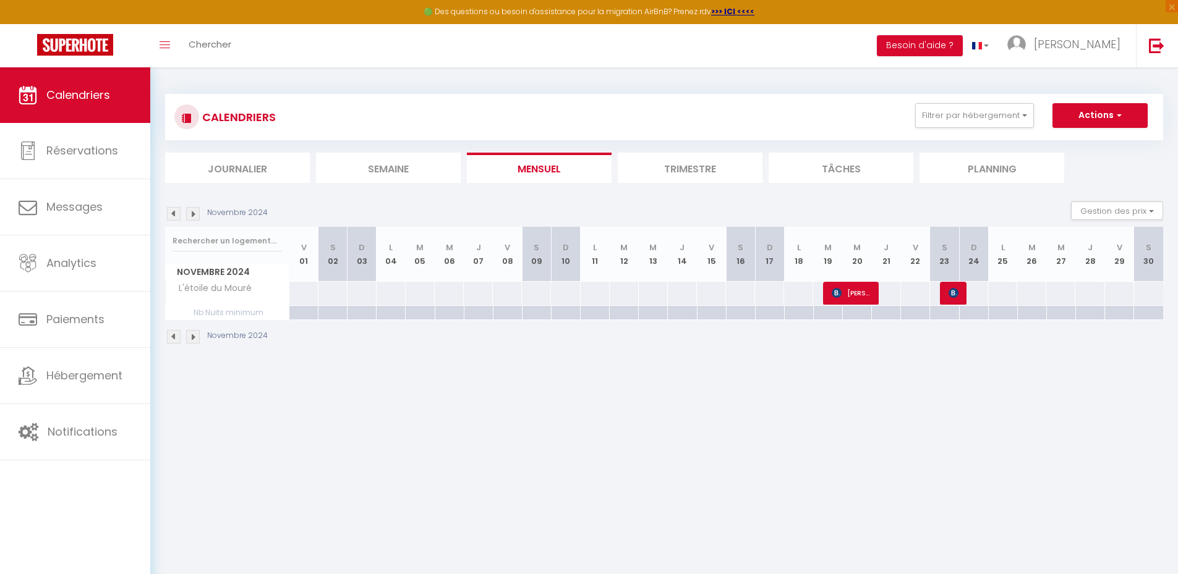
click at [196, 215] on img at bounding box center [193, 214] width 14 height 14
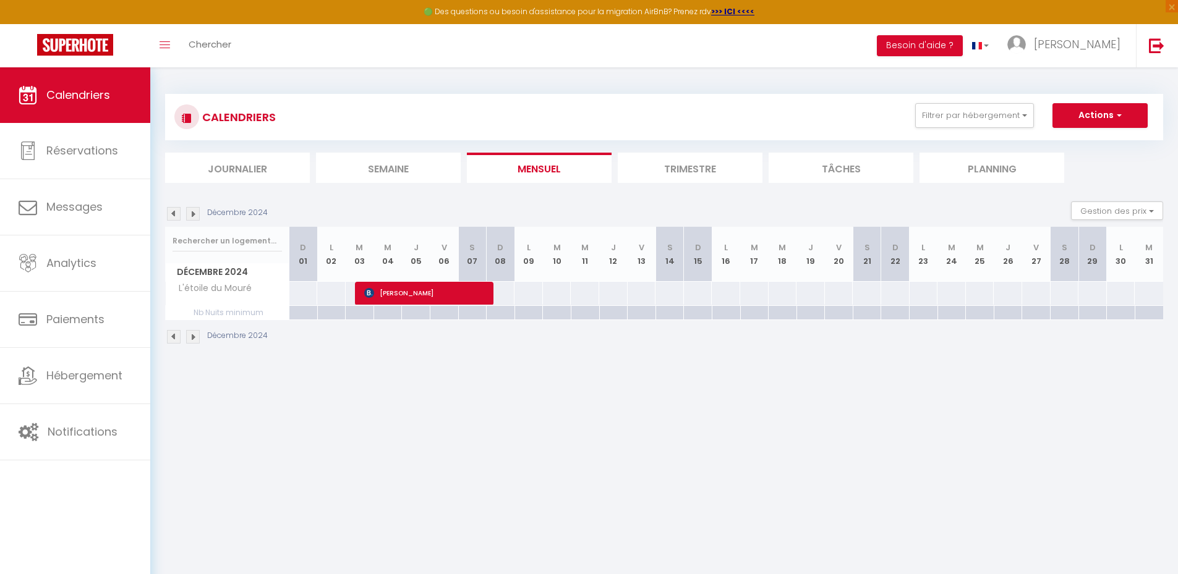
click at [196, 215] on img at bounding box center [193, 214] width 14 height 14
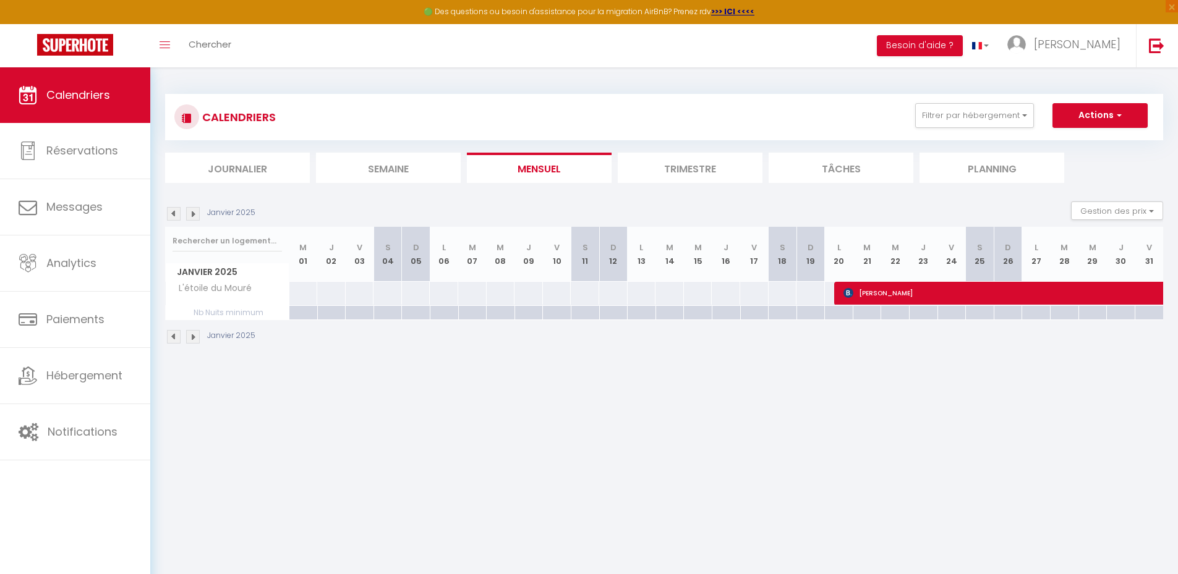
click at [196, 213] on img at bounding box center [193, 214] width 14 height 14
